Goal: Transaction & Acquisition: Purchase product/service

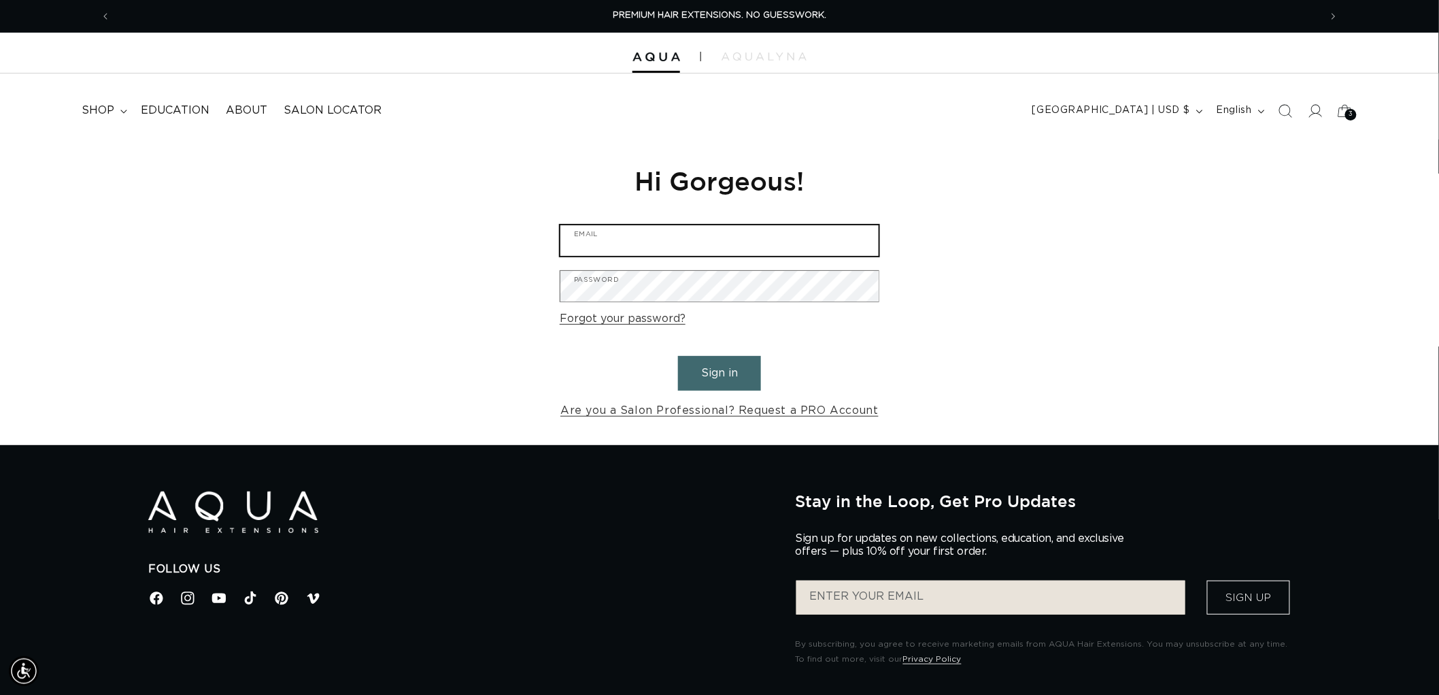
type input "graphics@pabeauty.com"
click at [701, 369] on button "Sign in" at bounding box center [719, 373] width 83 height 35
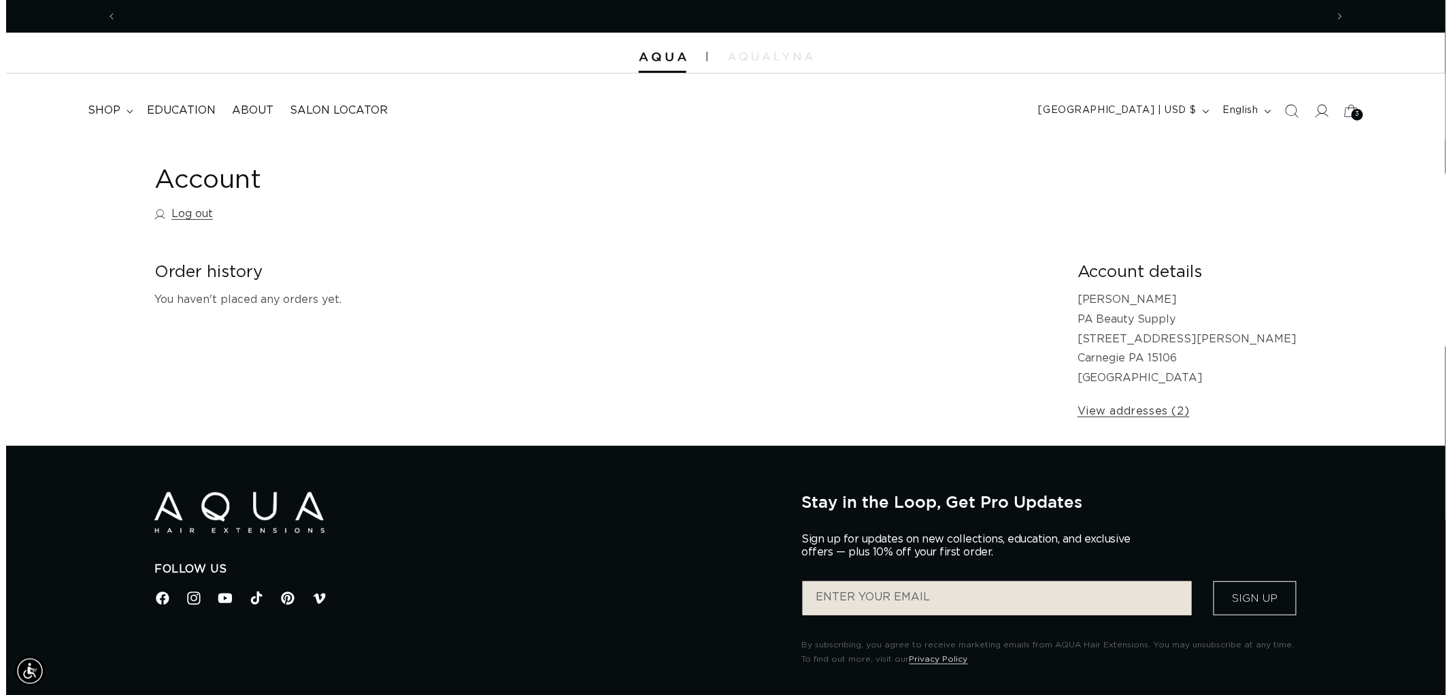
scroll to position [0, 1209]
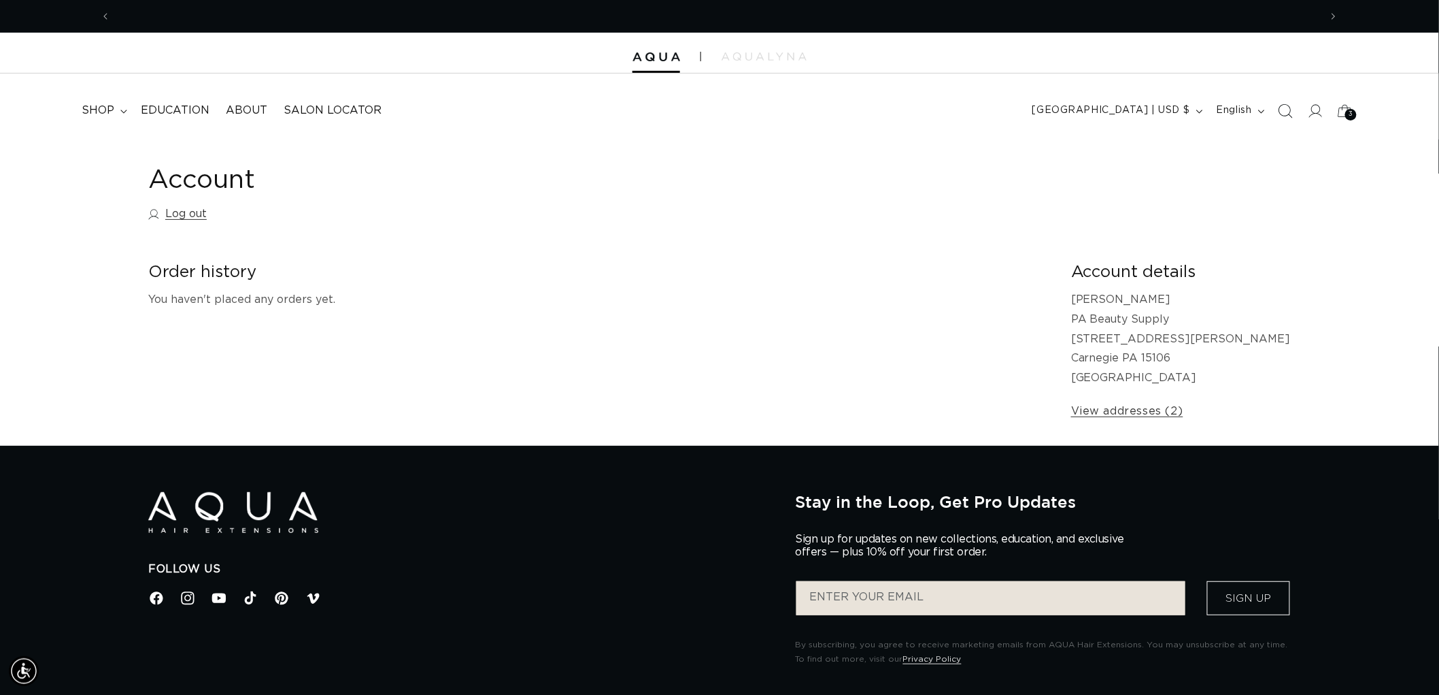
click at [1284, 104] on icon "Search" at bounding box center [1287, 111] width 14 height 14
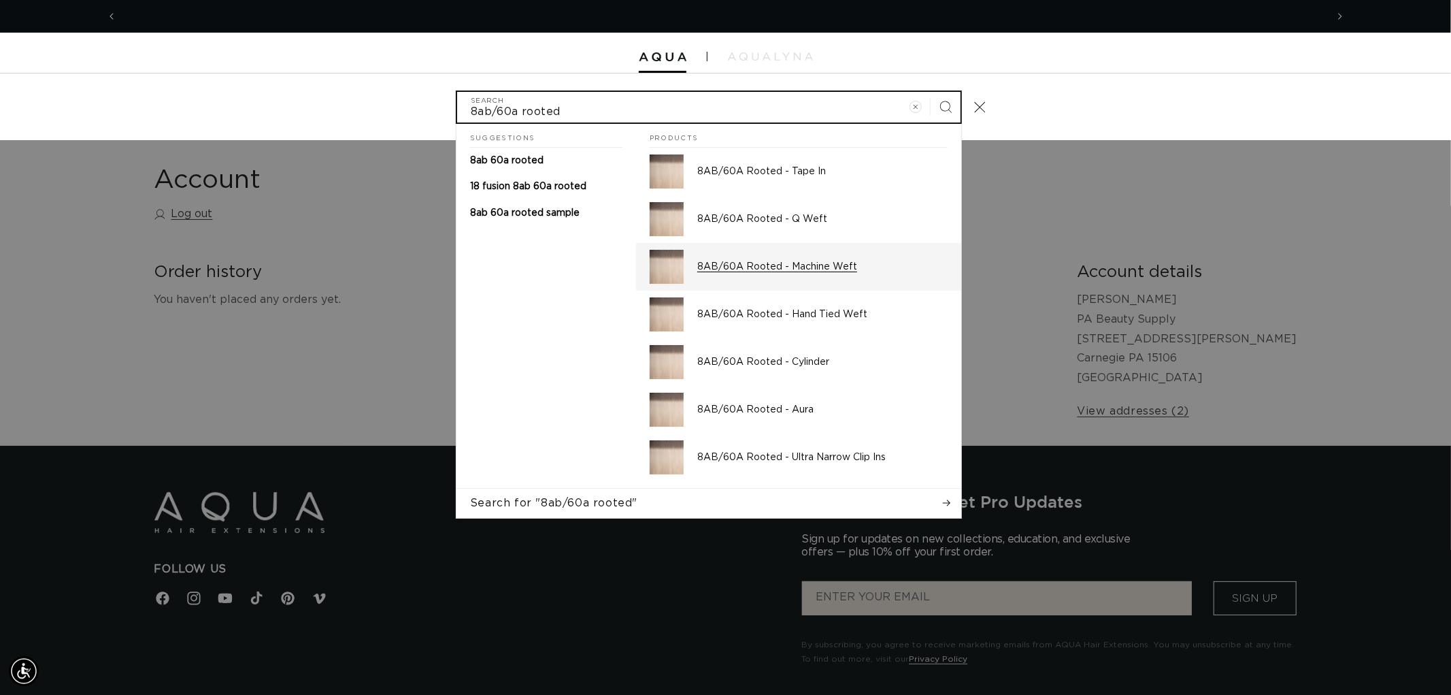
scroll to position [0, 0]
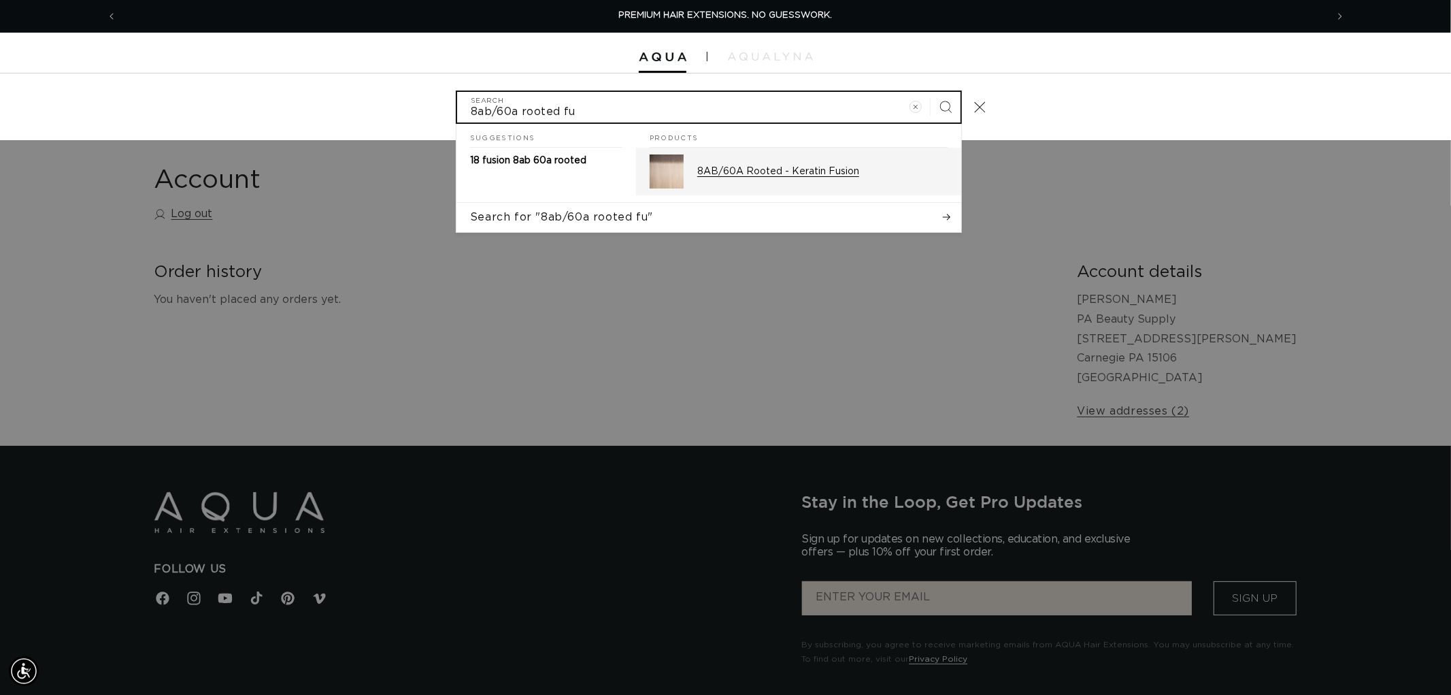
type input "8ab/60a rooted fu"
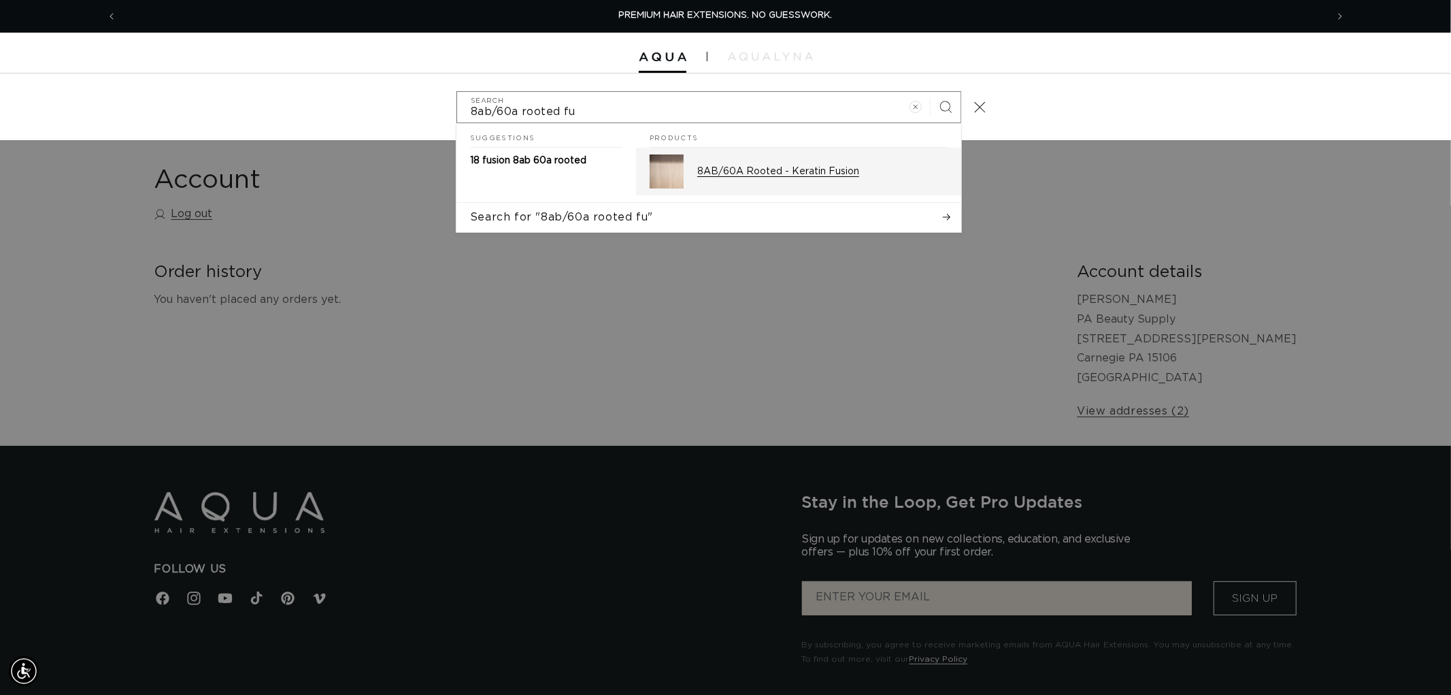
click at [799, 156] on div "8AB/60A Rooted - Keratin Fusion" at bounding box center [822, 171] width 250 height 34
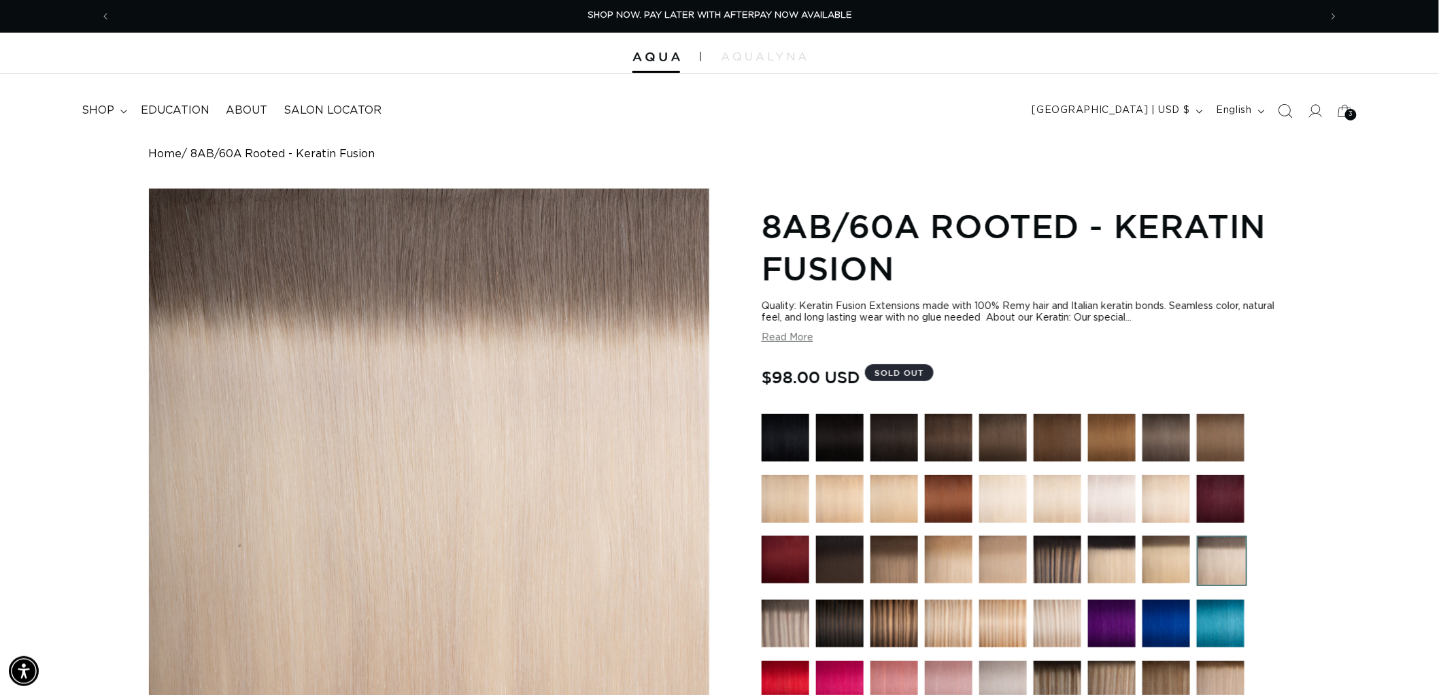
click at [1277, 105] on span "Search" at bounding box center [1286, 111] width 30 height 30
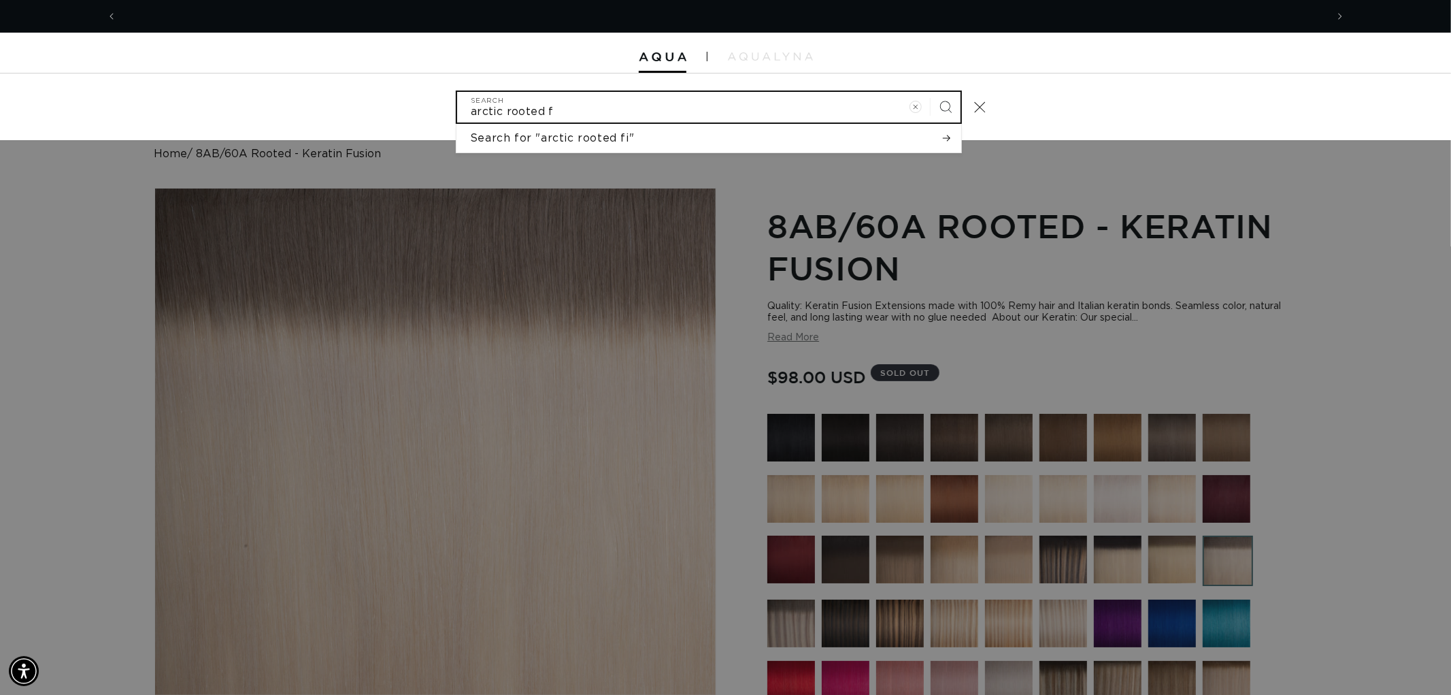
scroll to position [0, 1209]
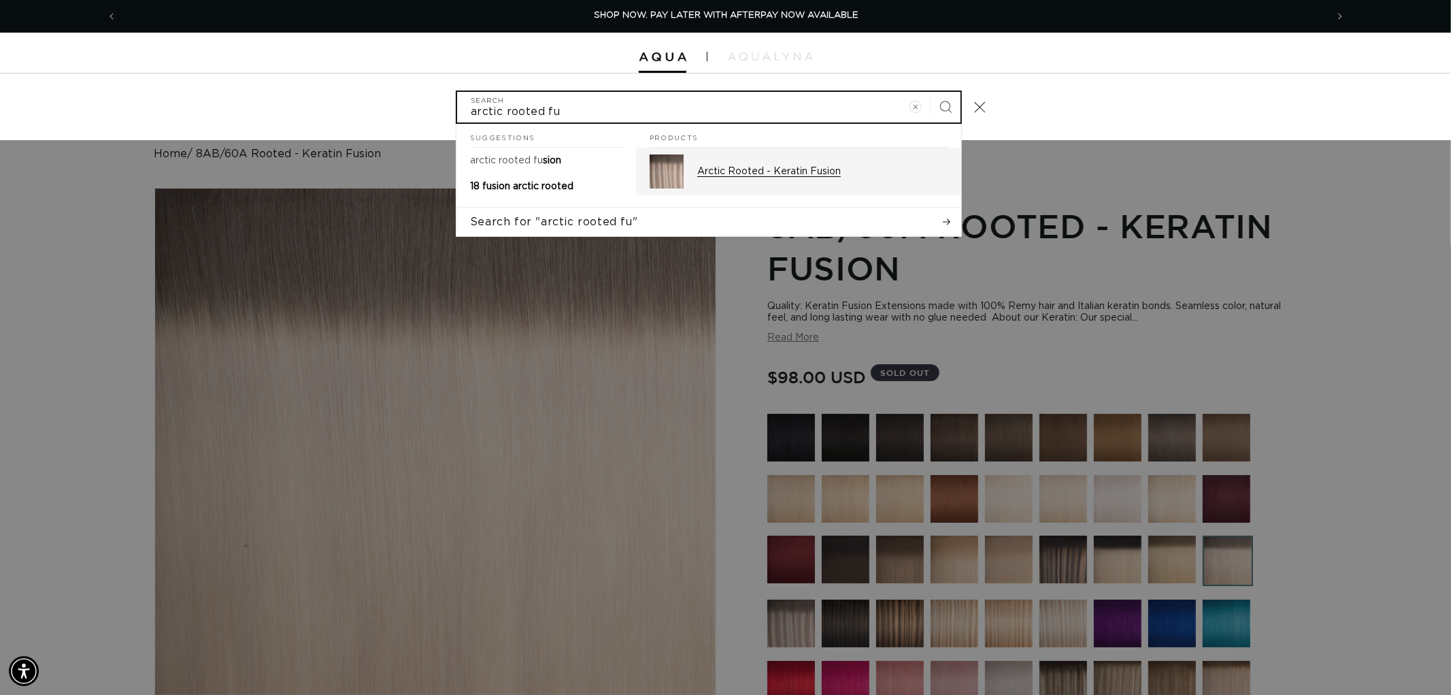
type input "arctic rooted fu"
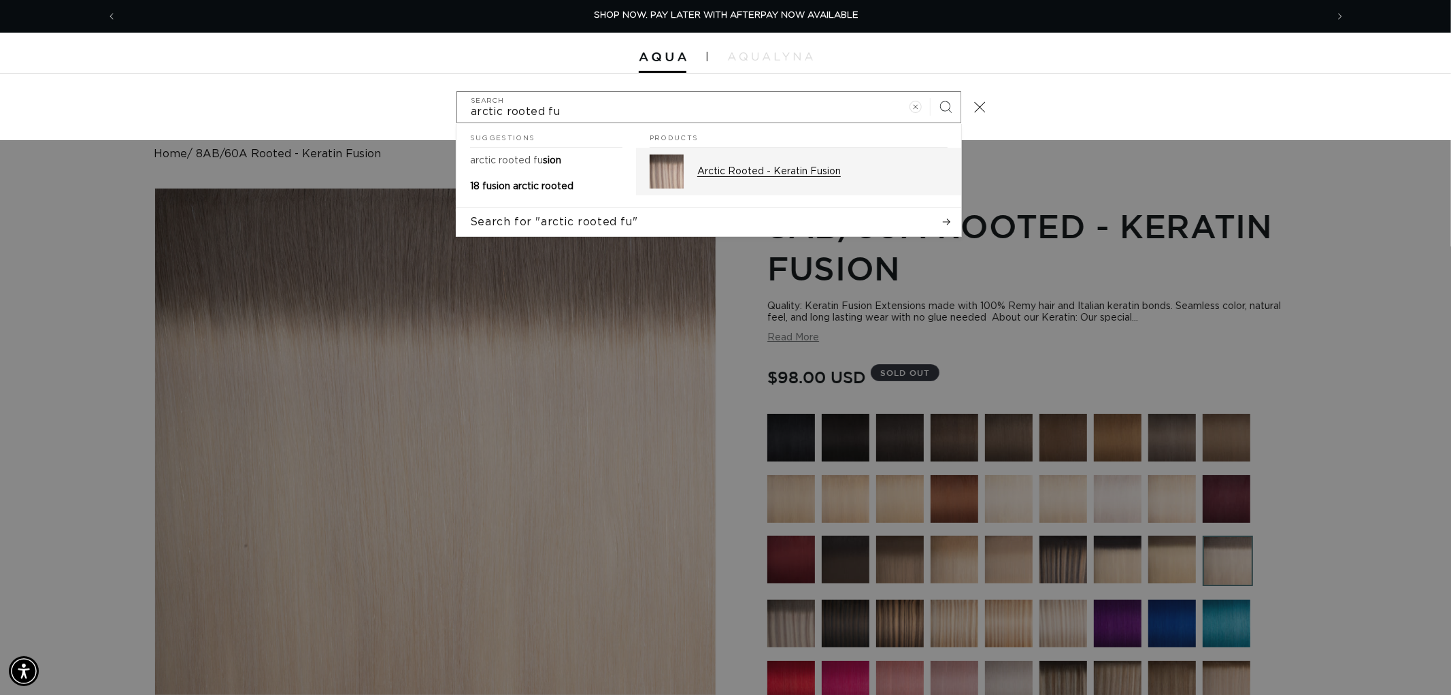
click at [790, 169] on p "Arctic Rooted - Keratin Fusion" at bounding box center [822, 171] width 250 height 12
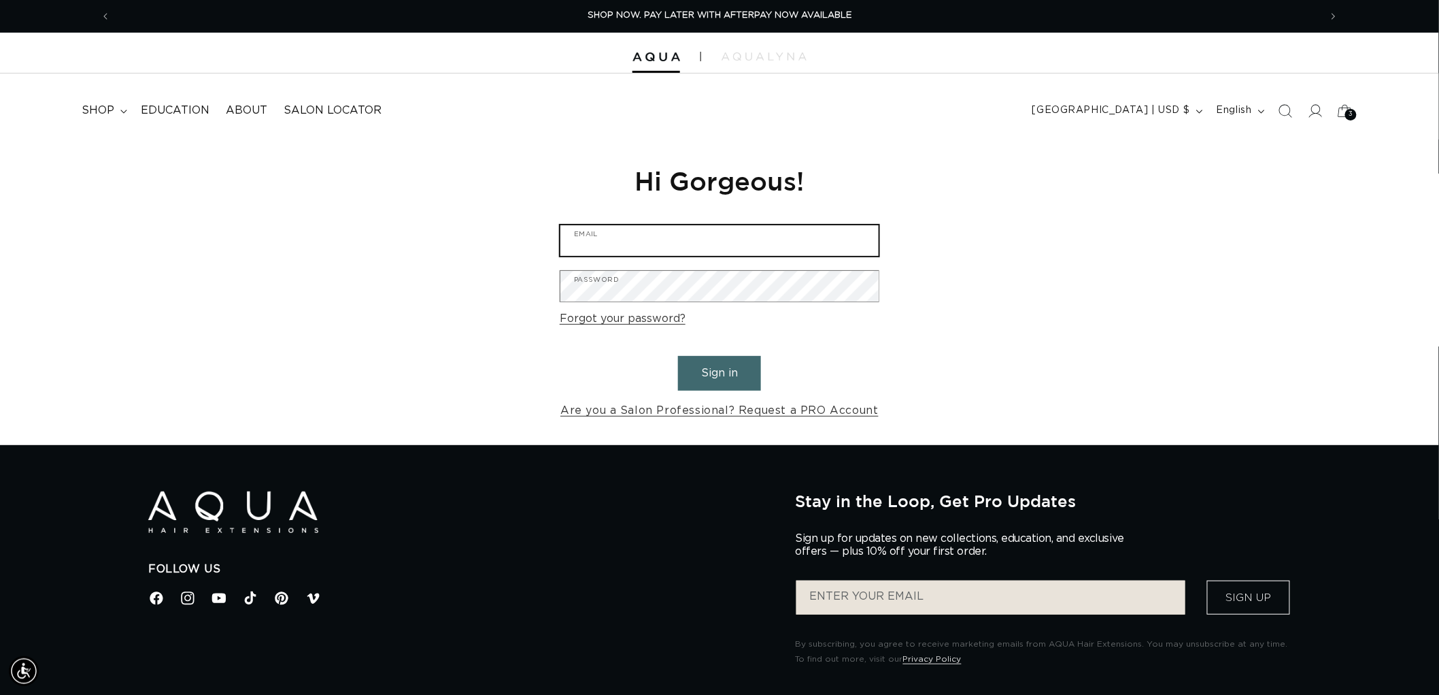
type input "graphics@pabeauty.com"
click at [747, 378] on button "Sign in" at bounding box center [719, 373] width 83 height 35
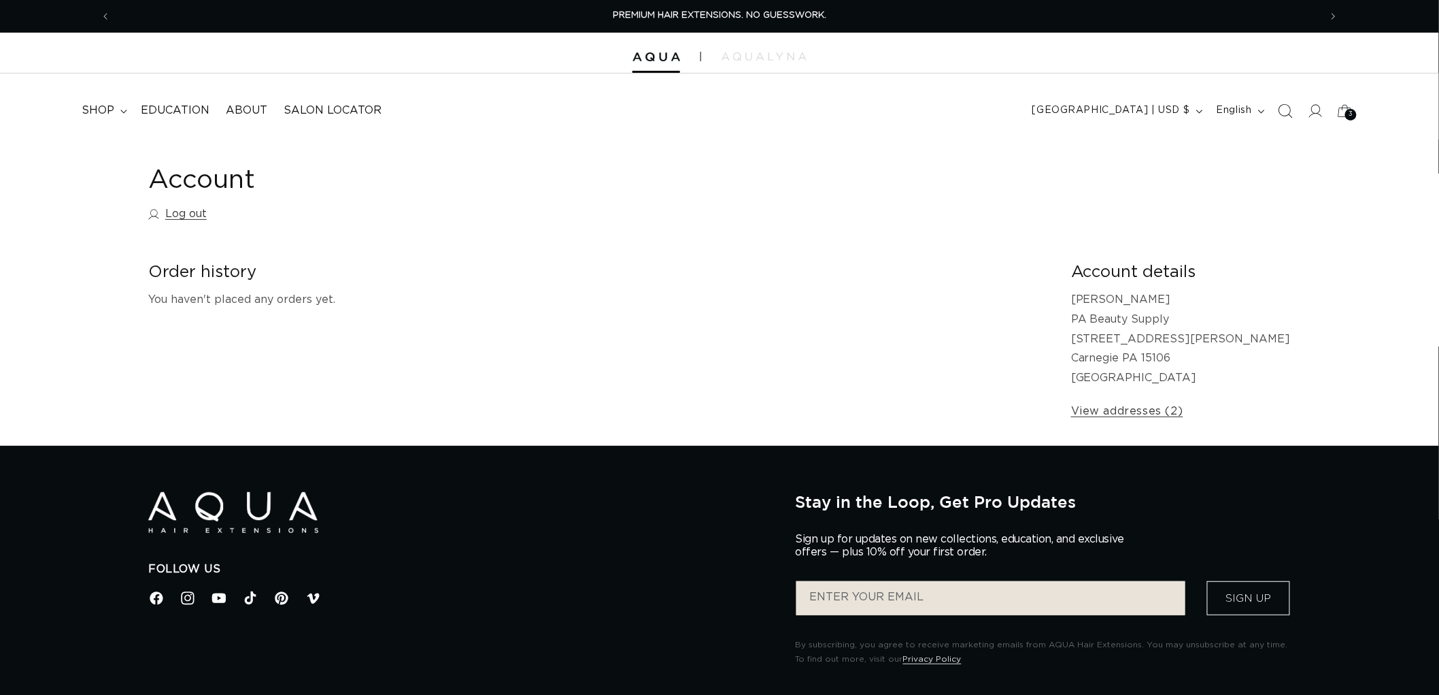
click at [1290, 116] on icon "Search" at bounding box center [1285, 110] width 14 height 14
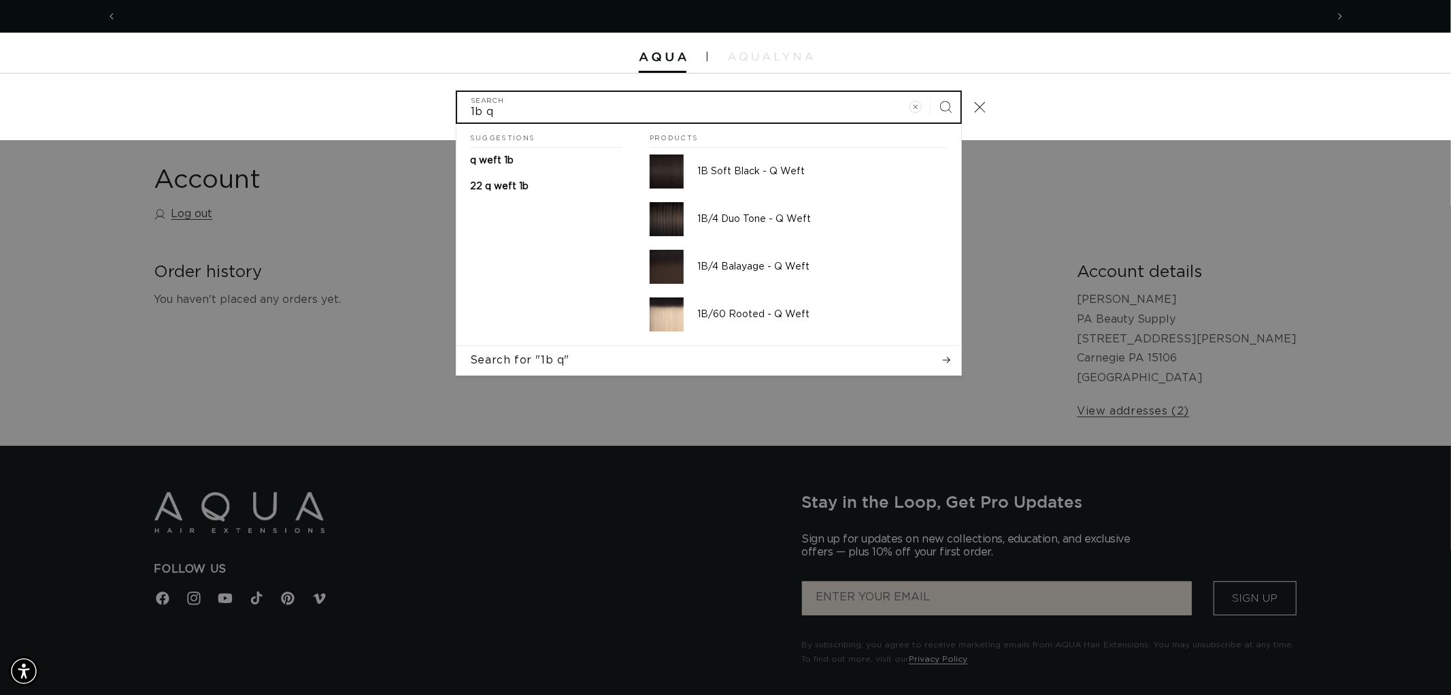
scroll to position [0, 2418]
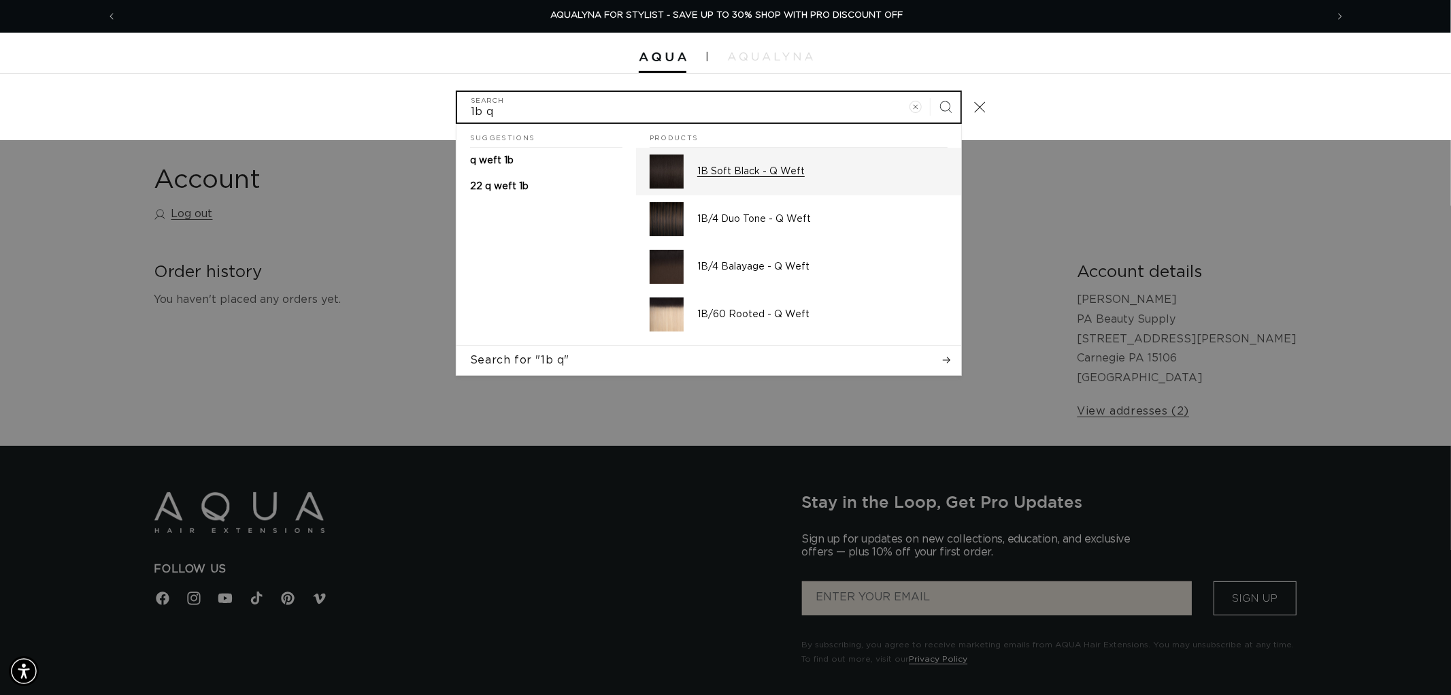
type input "1b q"
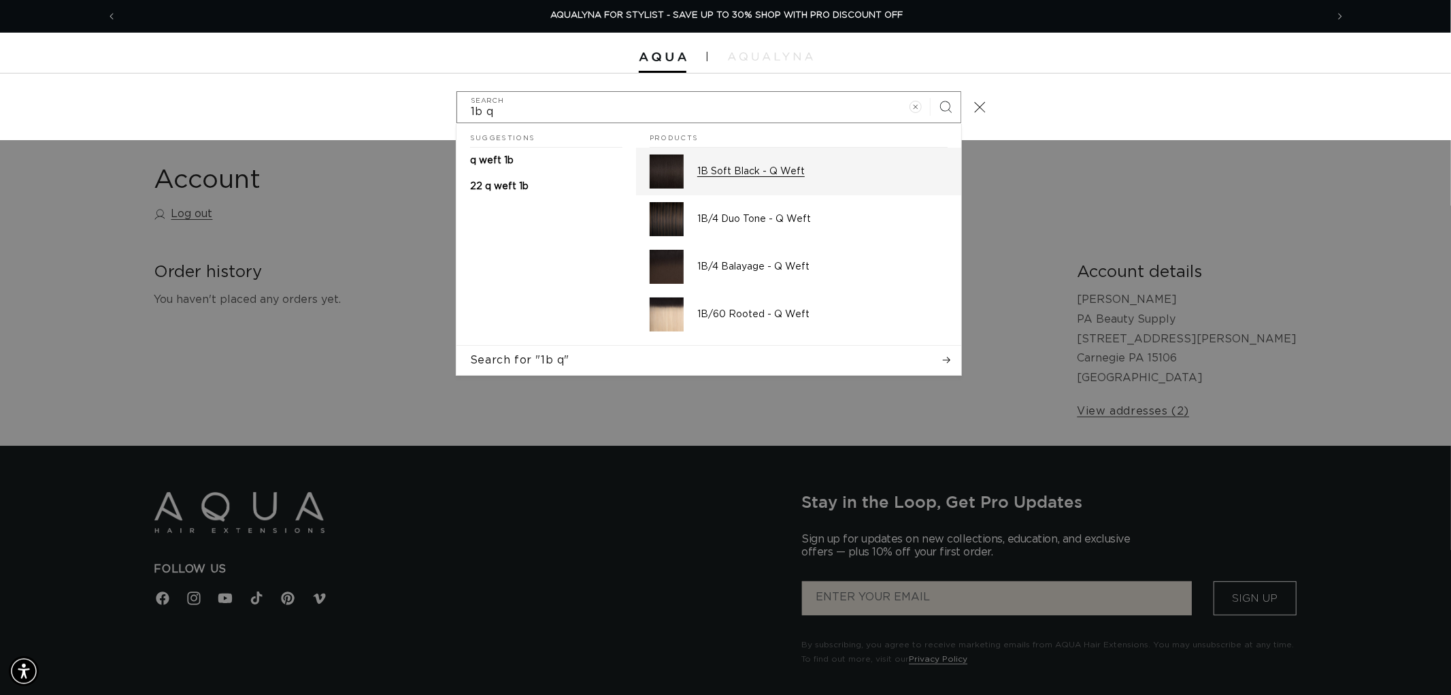
click at [746, 168] on p "1B Soft Black - Q Weft" at bounding box center [822, 171] width 250 height 12
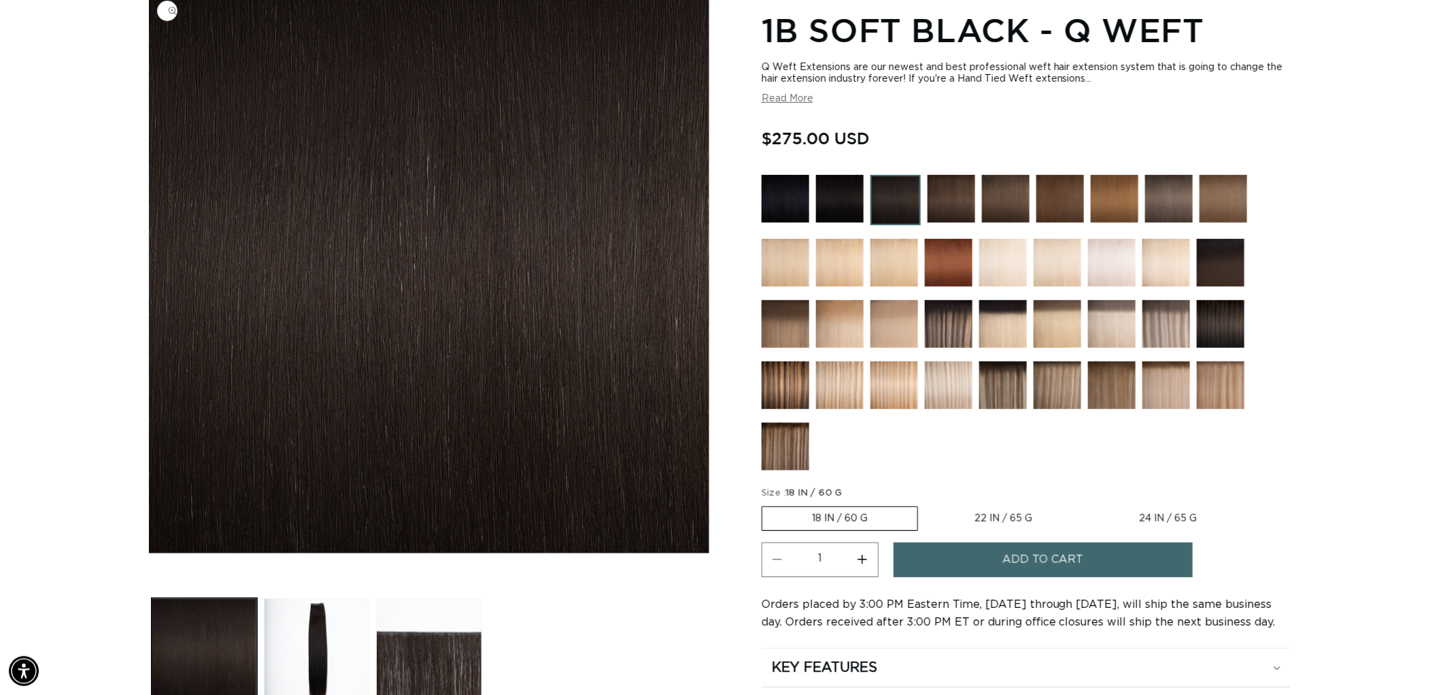
scroll to position [151, 0]
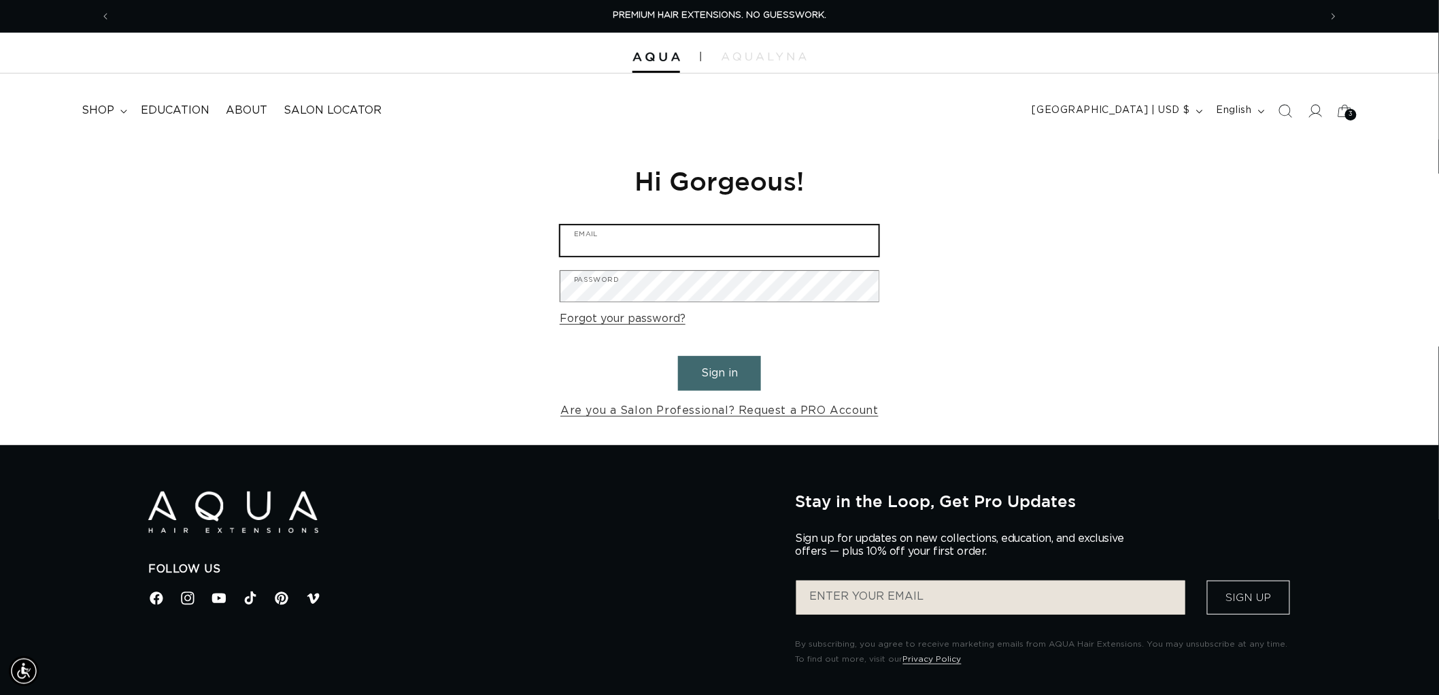
type input "graphics@pabeauty.com"
click at [758, 379] on button "Sign in" at bounding box center [719, 373] width 83 height 35
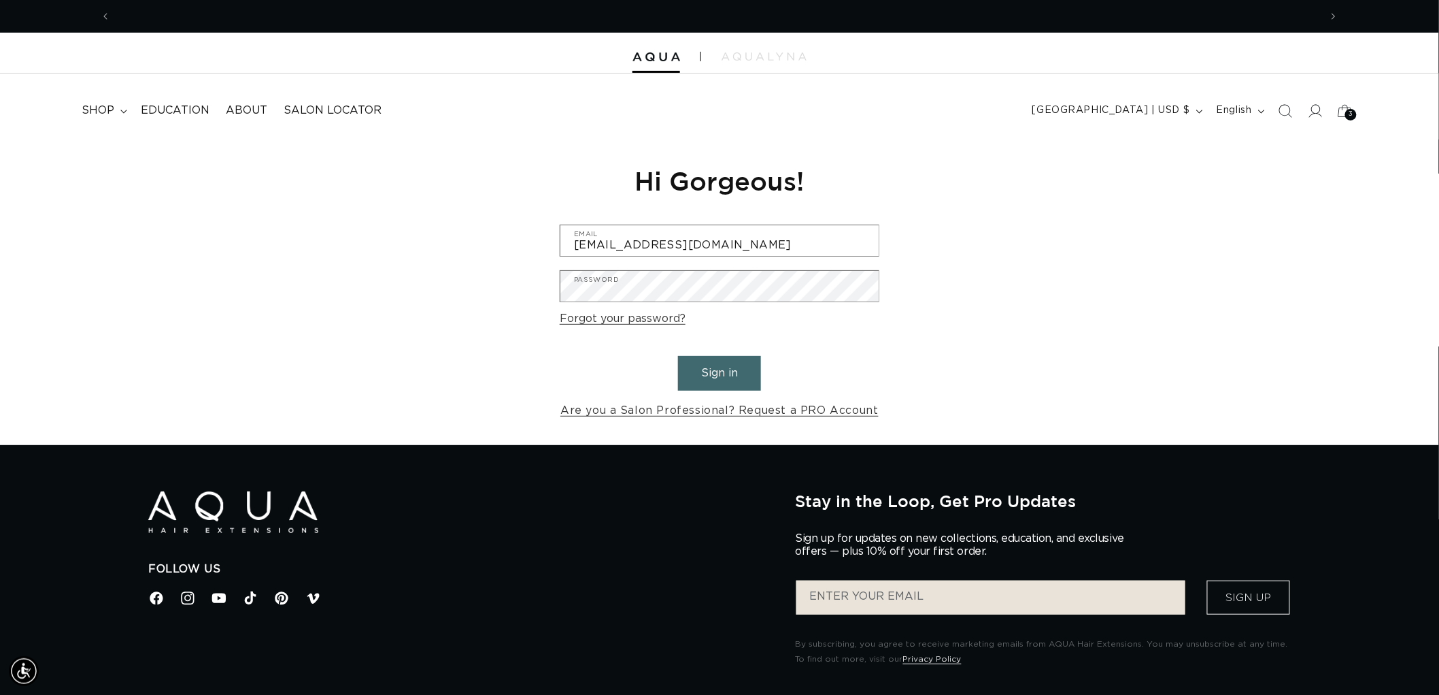
scroll to position [0, 1209]
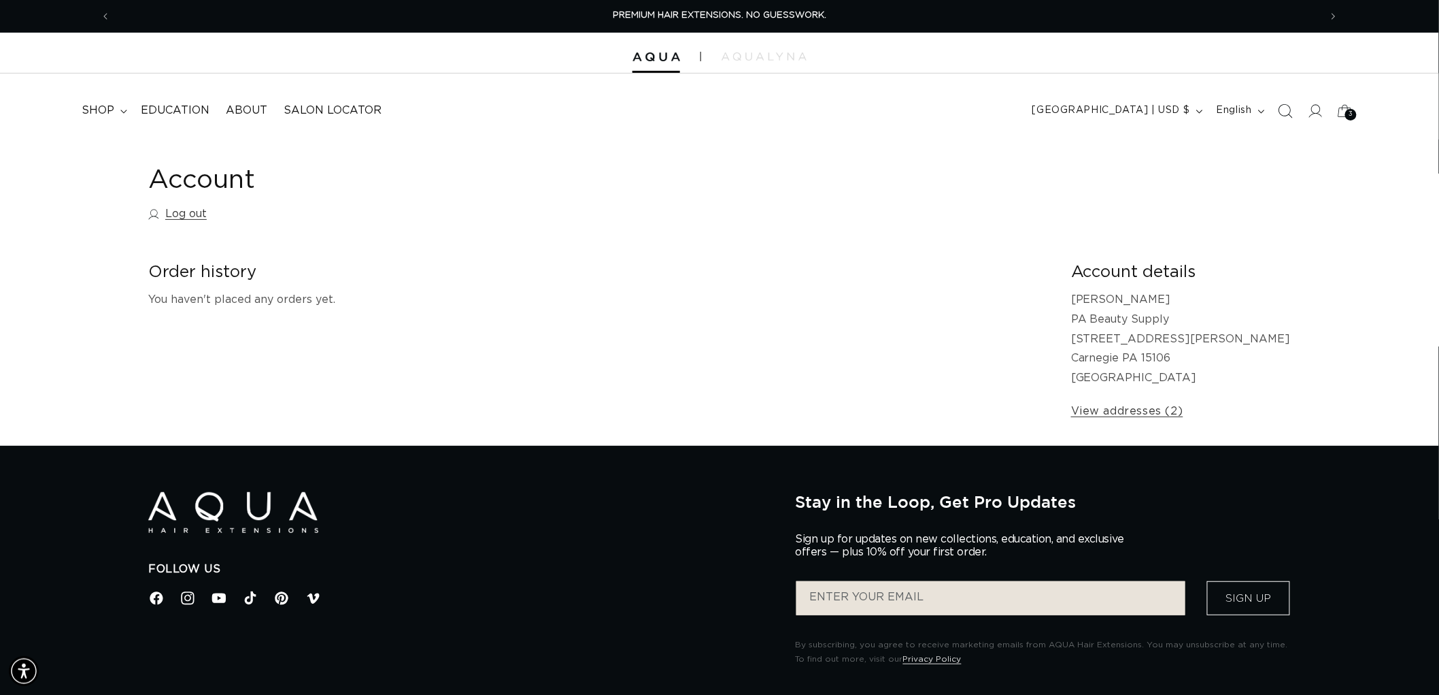
click at [1280, 105] on icon "Search" at bounding box center [1285, 110] width 14 height 14
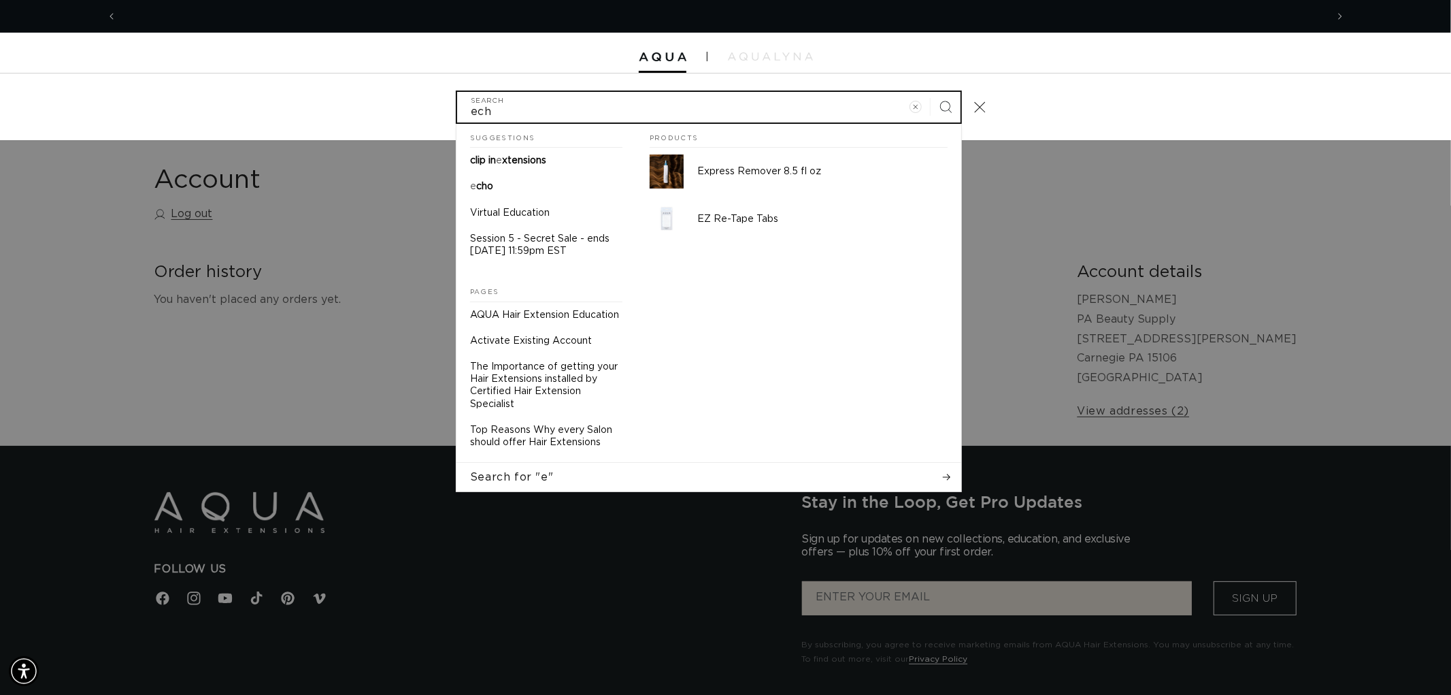
scroll to position [0, 1209]
type input "echo fusion"
click at [931, 92] on button "Search" at bounding box center [946, 107] width 30 height 30
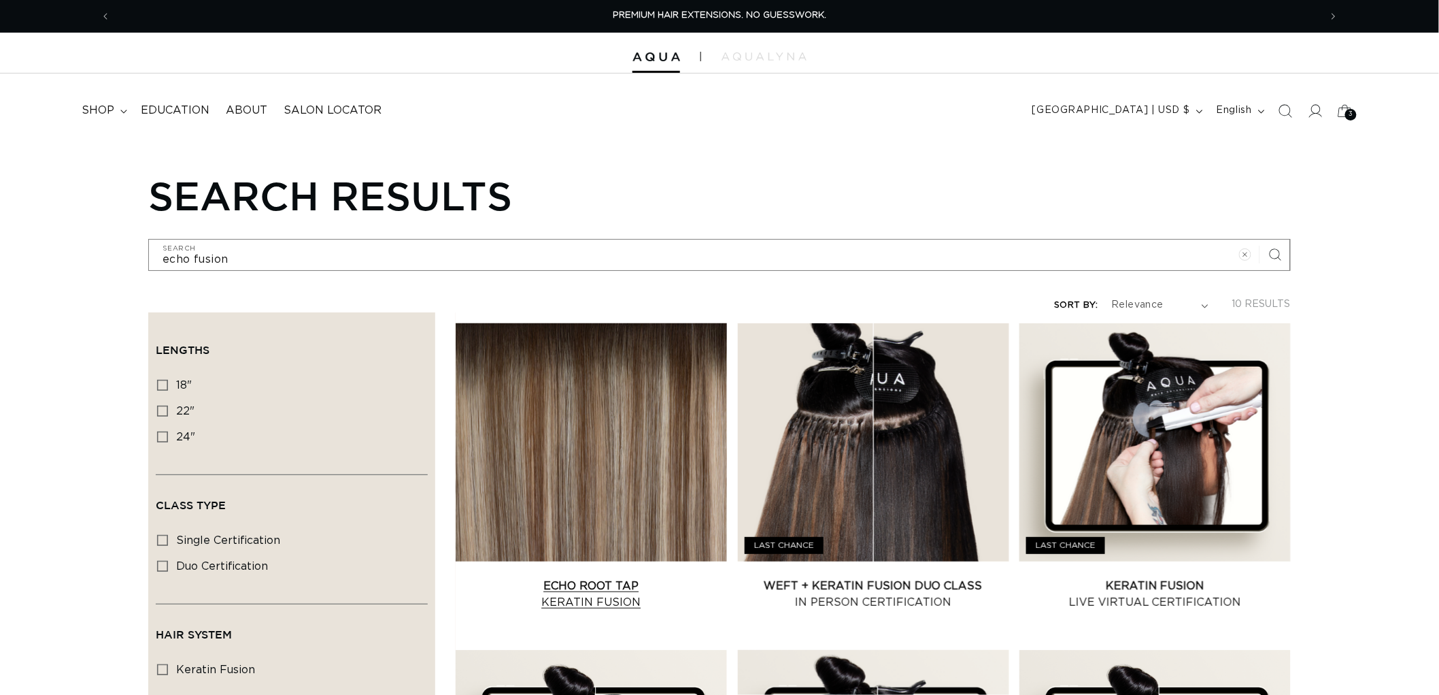
click at [607, 578] on link "Echo Root Tap Keratin Fusion" at bounding box center [591, 594] width 271 height 33
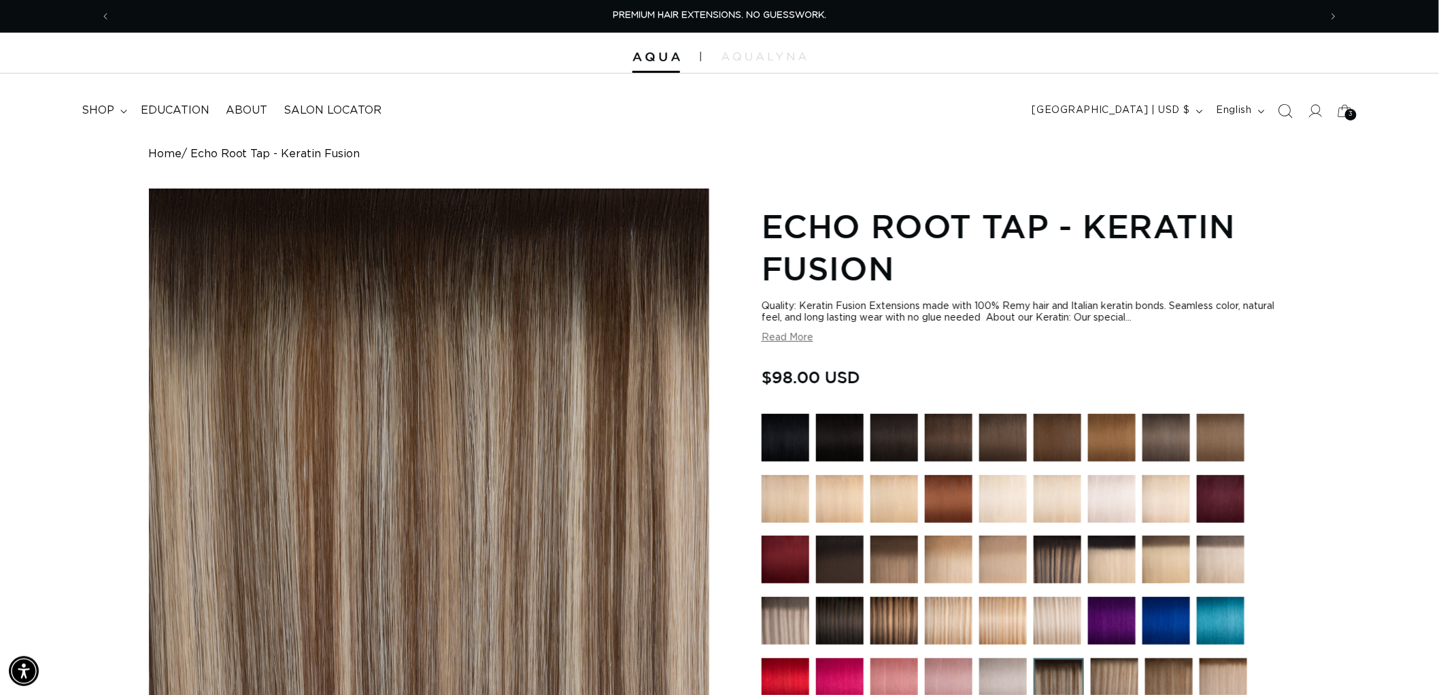
click at [1280, 107] on icon "Search" at bounding box center [1285, 110] width 14 height 14
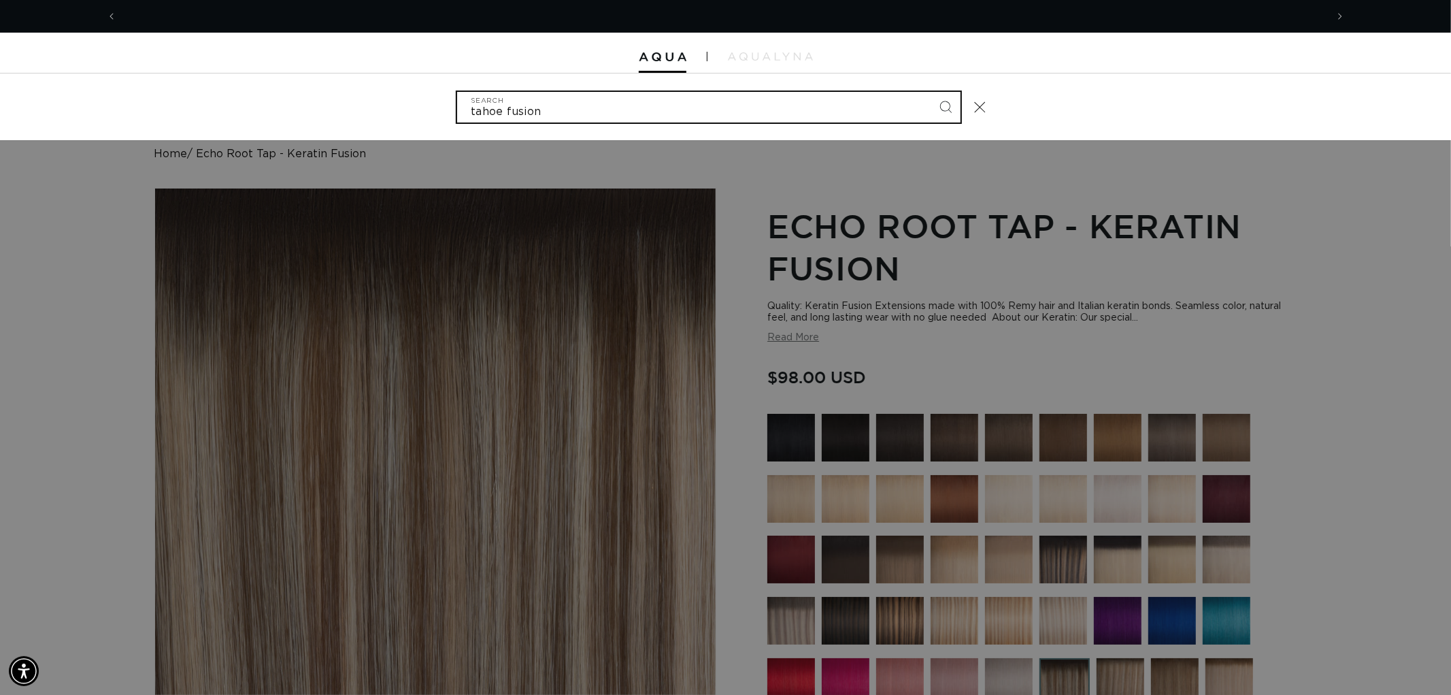
scroll to position [0, 2418]
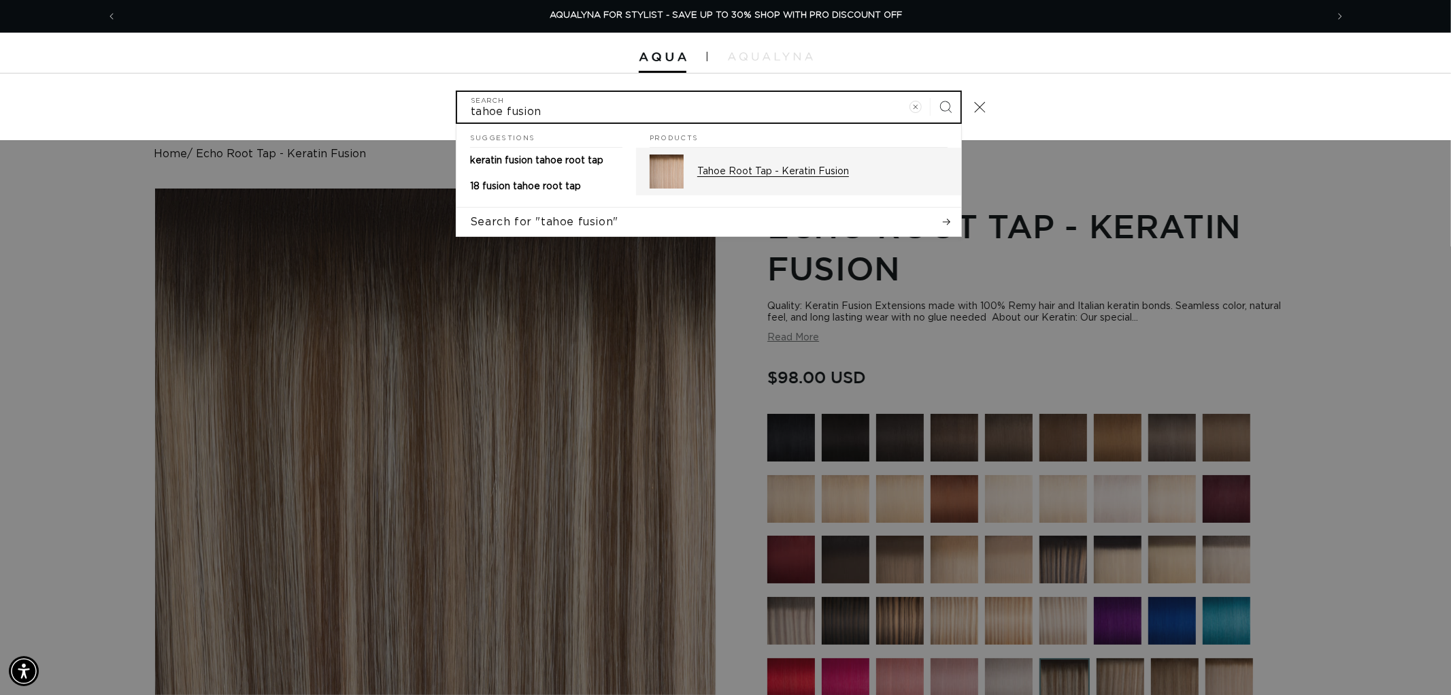
type input "tahoe fusion"
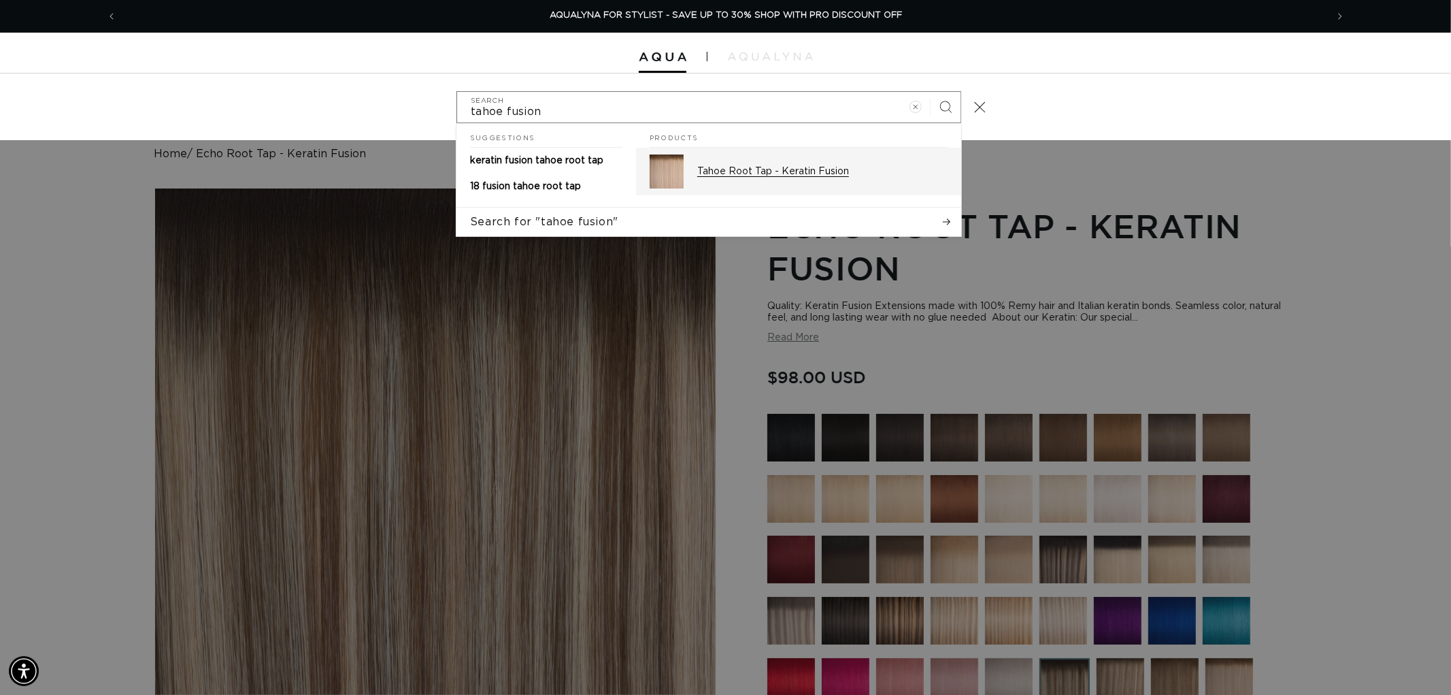
click at [743, 173] on p "Tahoe Root Tap - Keratin Fusion" at bounding box center [822, 171] width 250 height 12
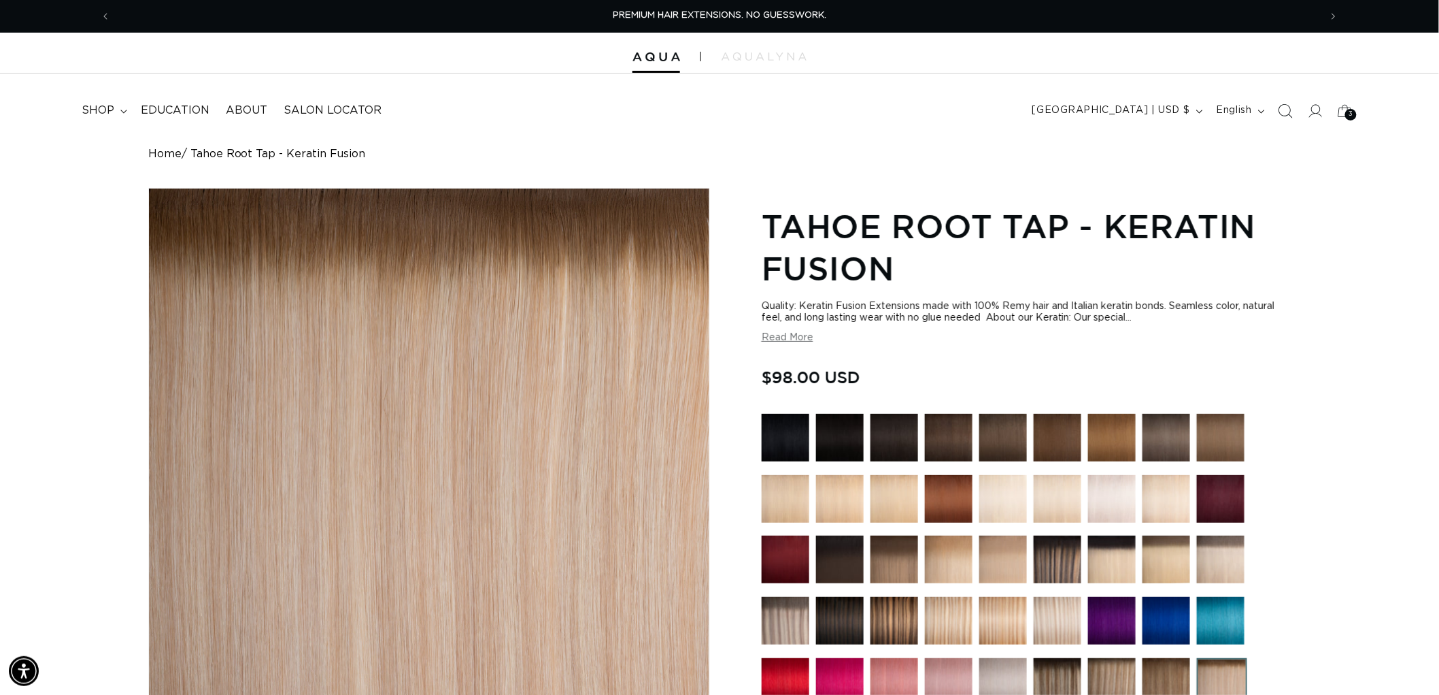
click at [1284, 113] on icon "Search" at bounding box center [1285, 110] width 14 height 14
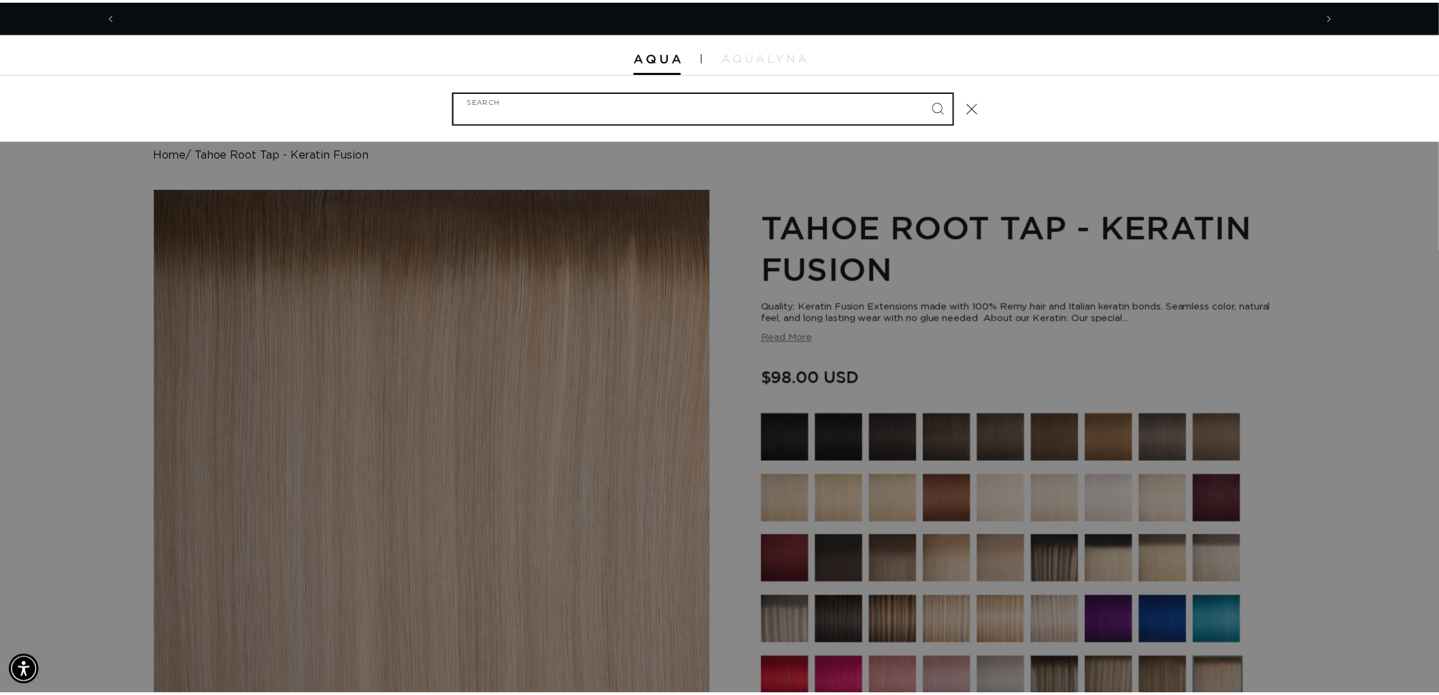
scroll to position [0, 1209]
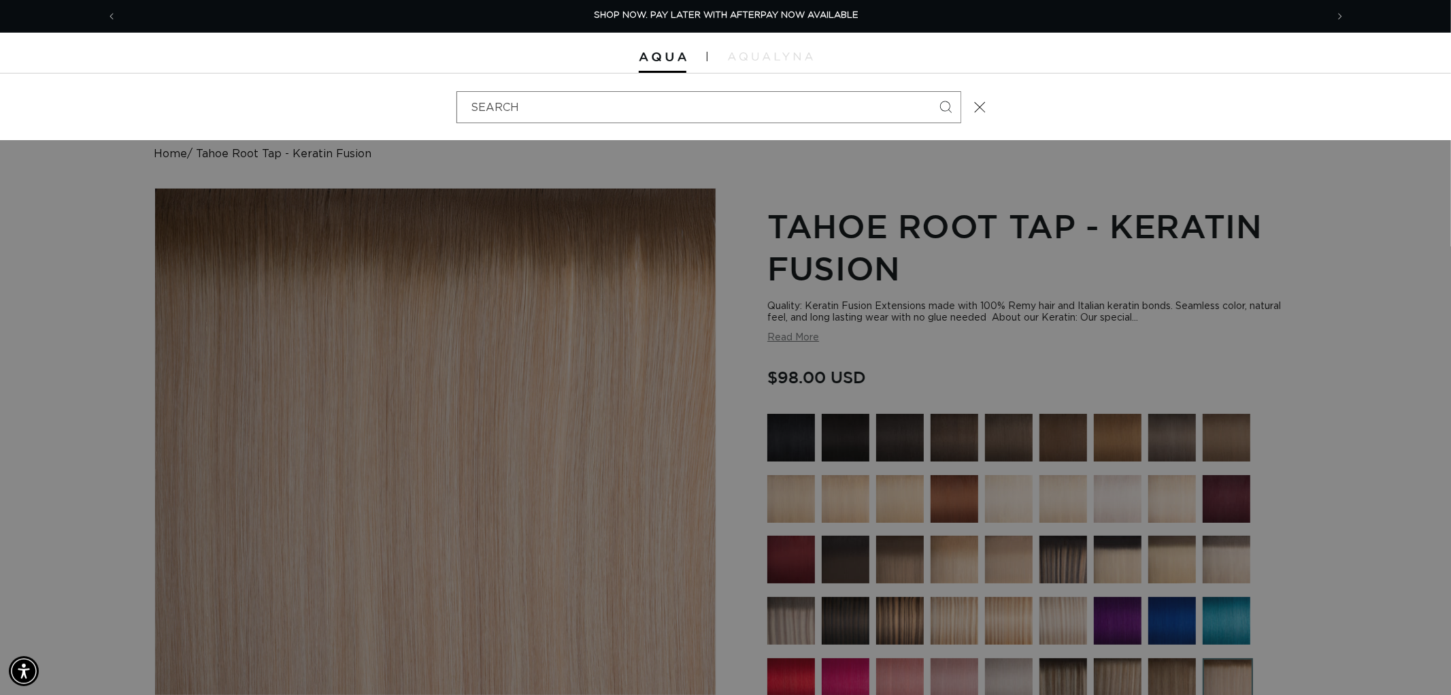
click at [0, 107] on div "Search" at bounding box center [0, 107] width 0 height 0
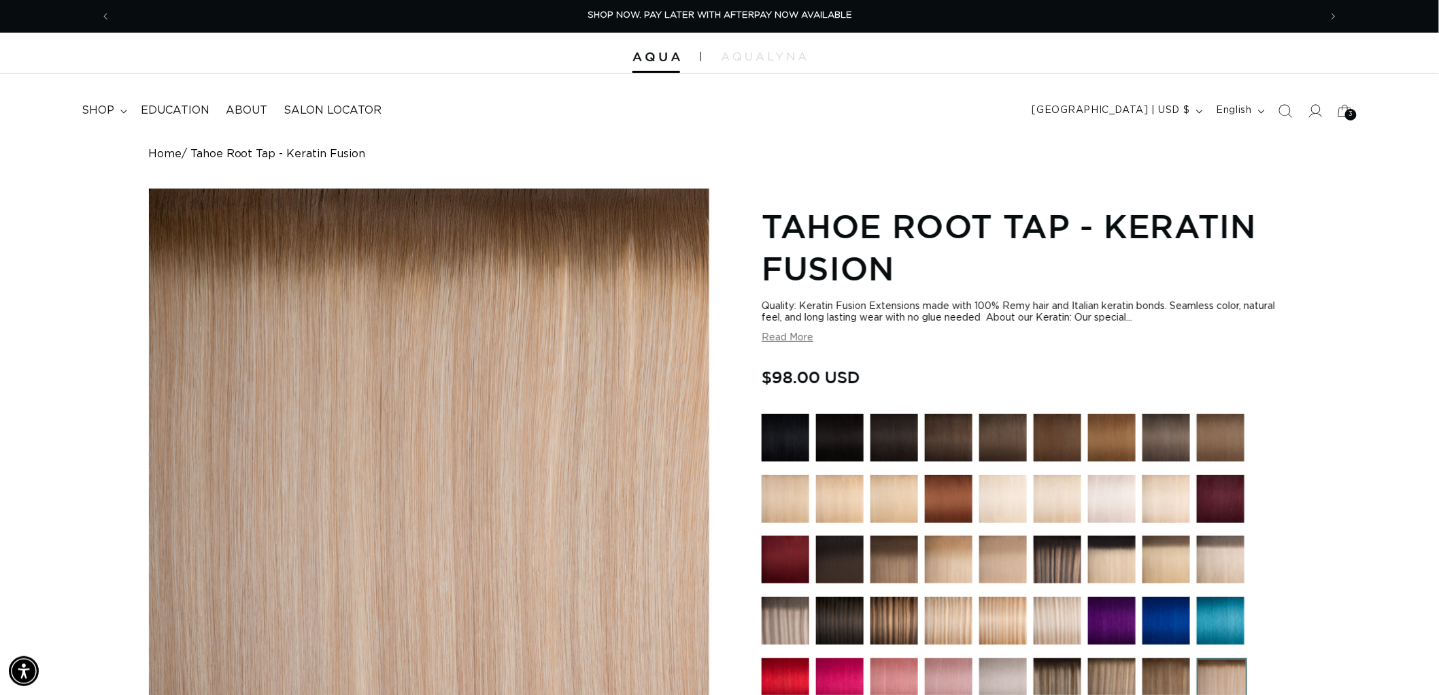
click at [1118, 573] on img at bounding box center [1112, 559] width 48 height 48
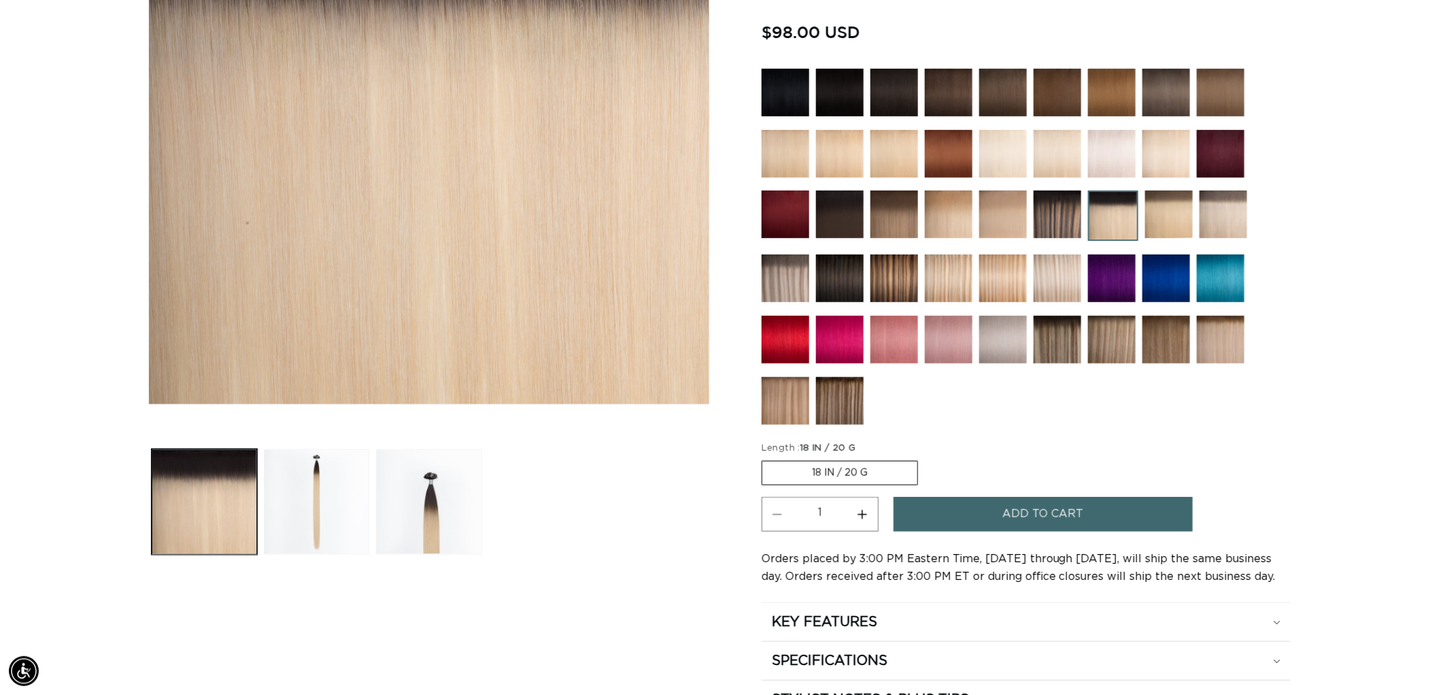
scroll to position [302, 0]
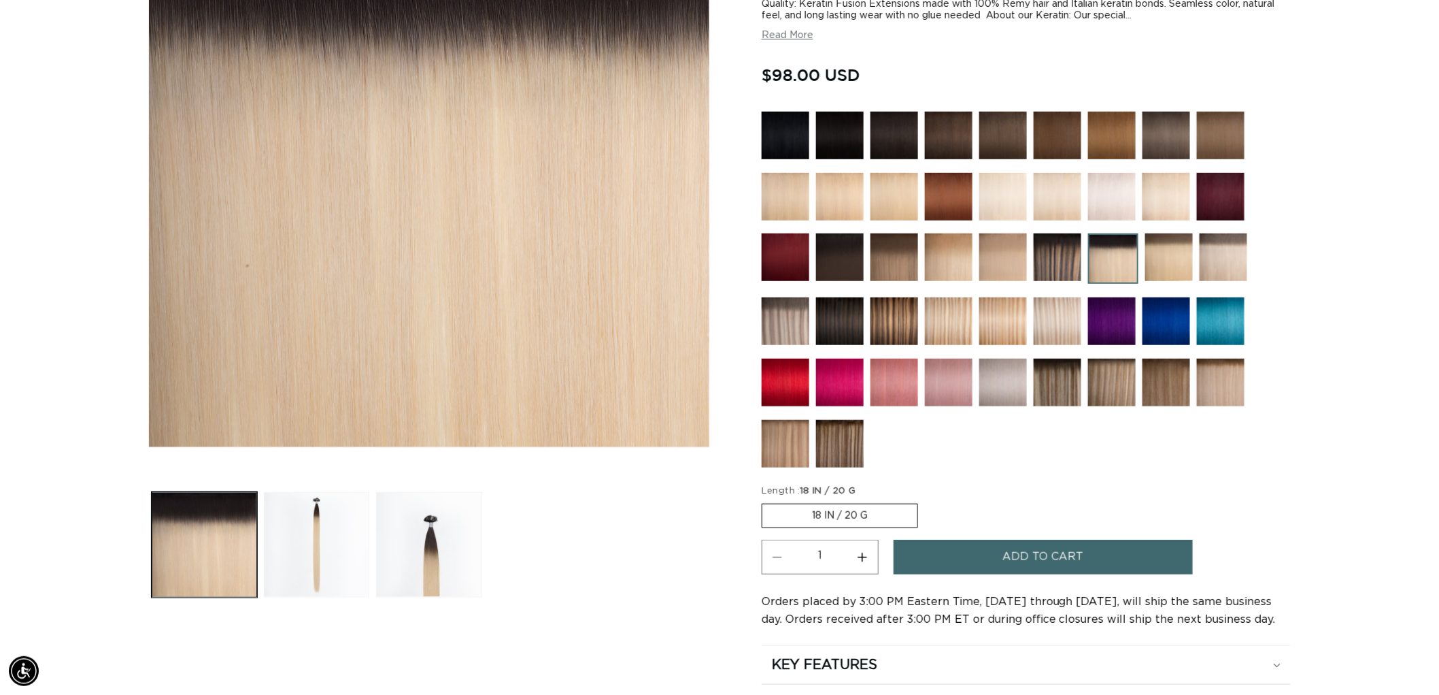
click at [1200, 366] on img at bounding box center [1221, 382] width 48 height 48
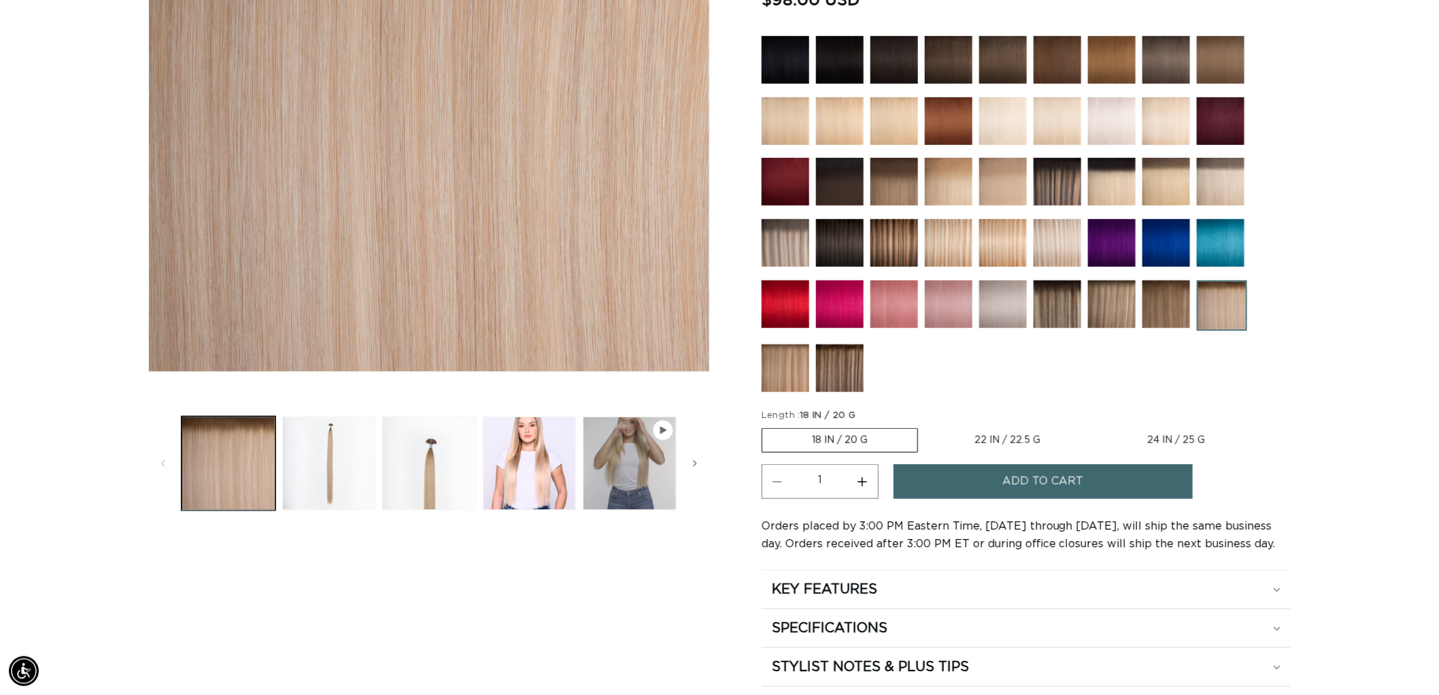
scroll to position [0, 1209]
click at [1058, 301] on img at bounding box center [1058, 304] width 48 height 48
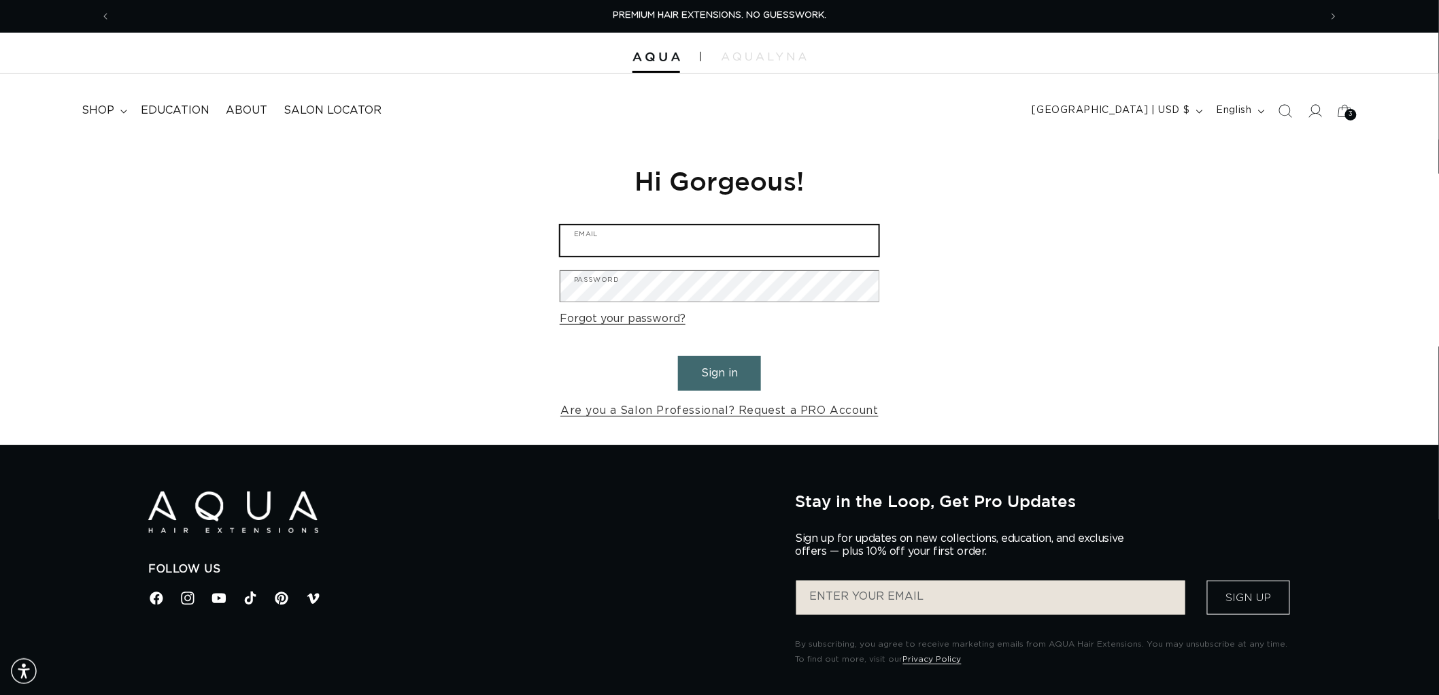
type input "[EMAIL_ADDRESS][DOMAIN_NAME]"
click at [701, 380] on button "Sign in" at bounding box center [719, 373] width 83 height 35
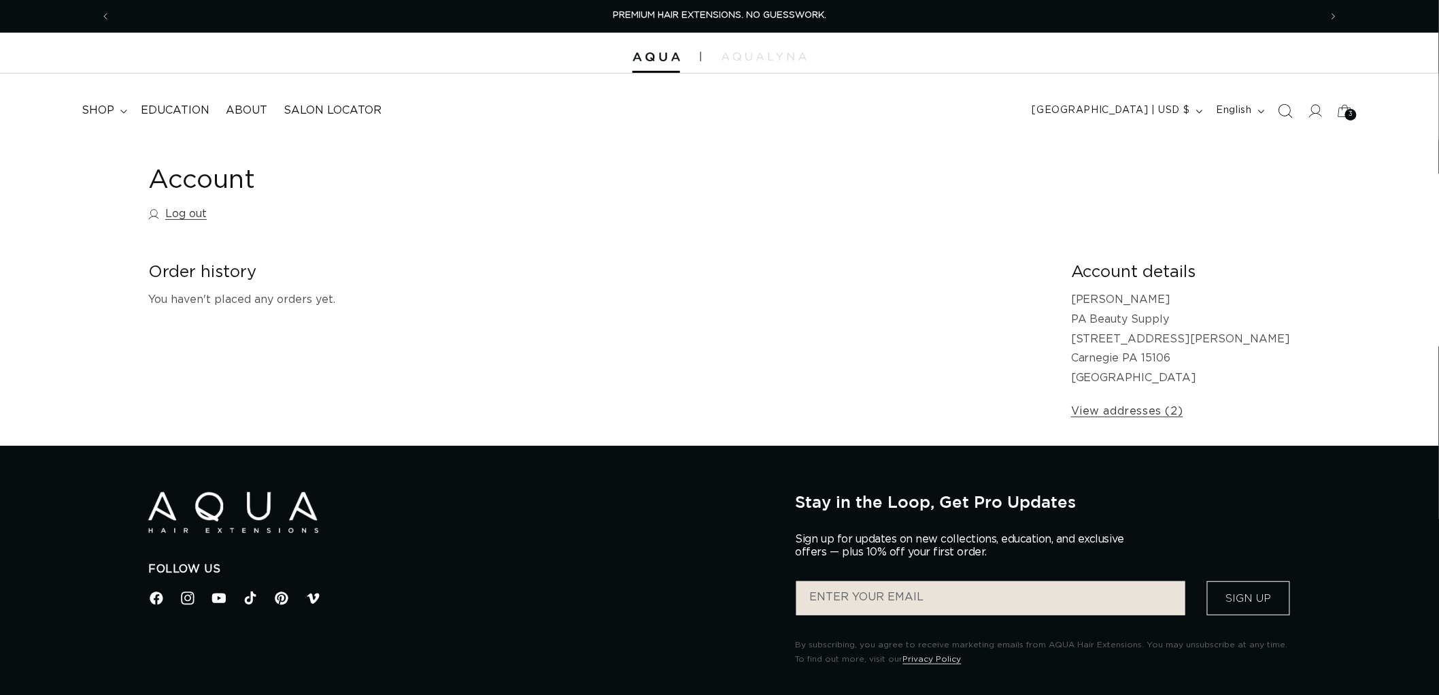
click at [1286, 117] on icon "Search" at bounding box center [1285, 110] width 14 height 14
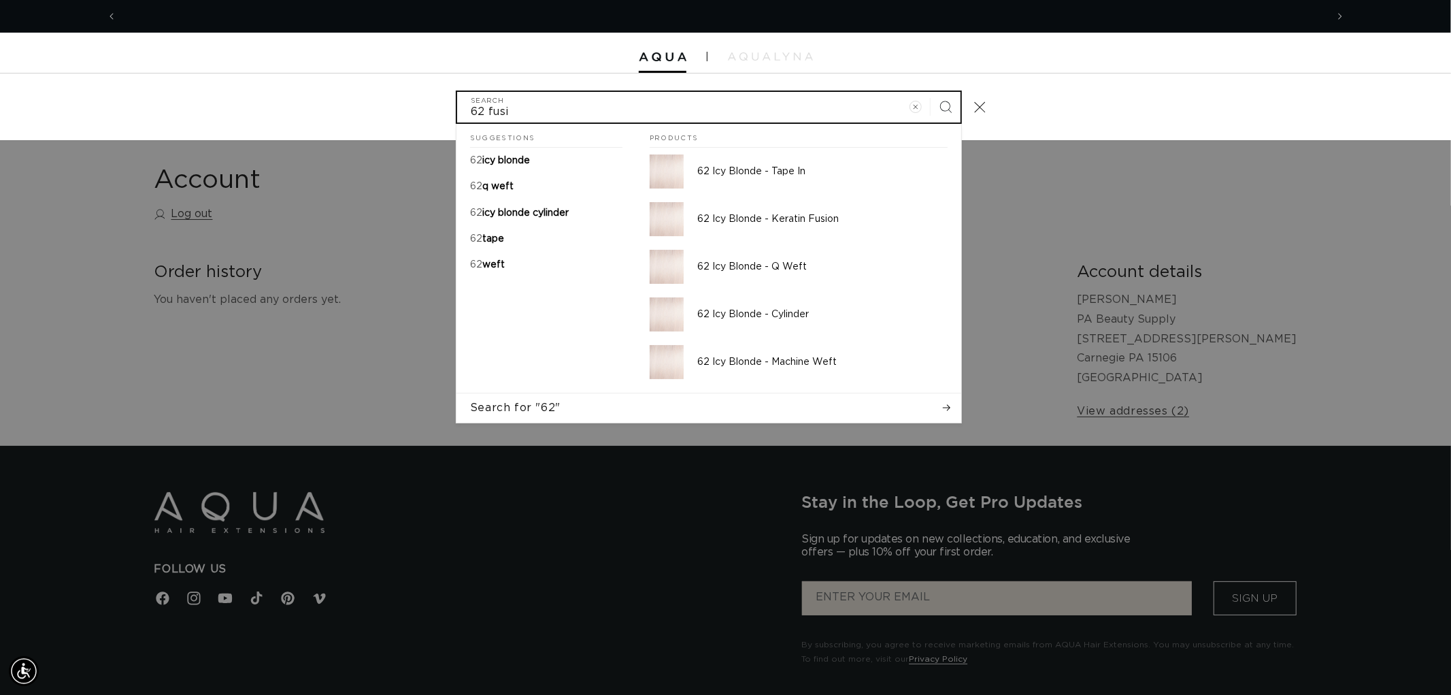
scroll to position [0, 1209]
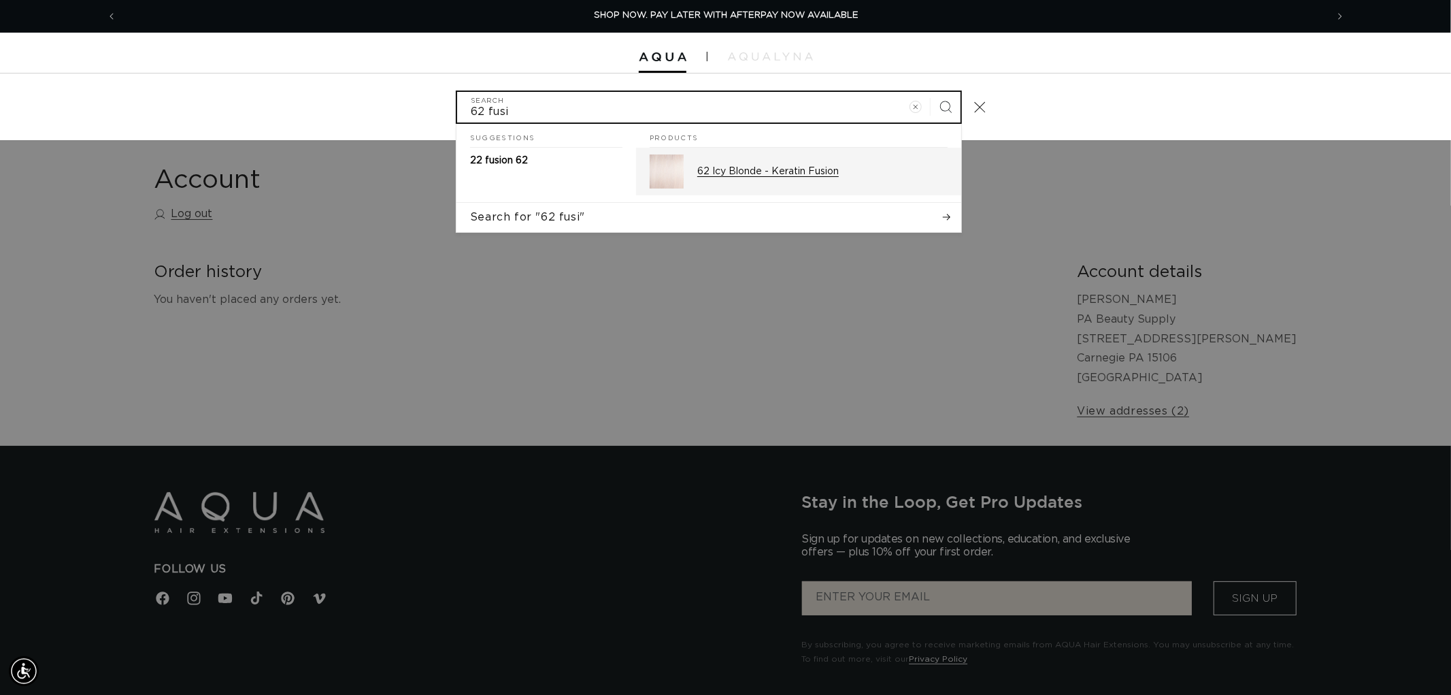
type input "62 fusi"
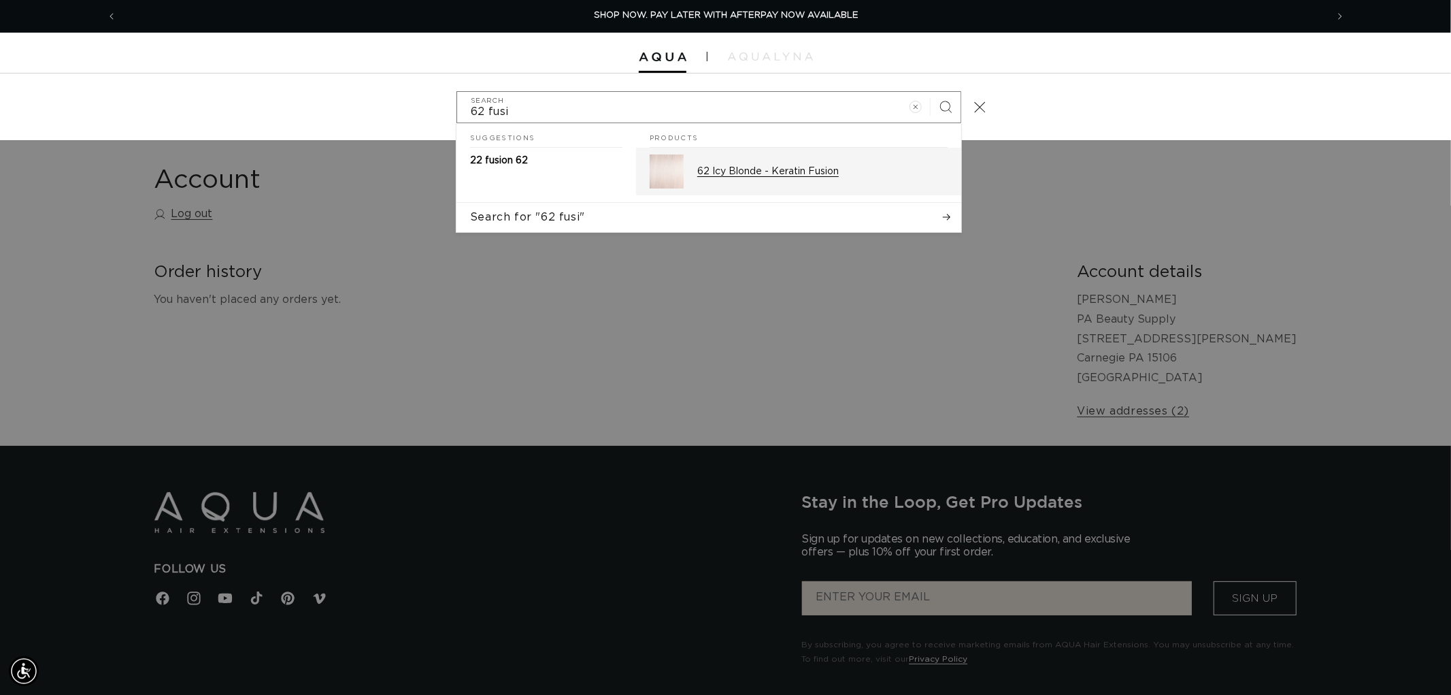
click at [775, 176] on p "62 Icy Blonde - Keratin Fusion" at bounding box center [822, 171] width 250 height 12
